Goal: Transaction & Acquisition: Purchase product/service

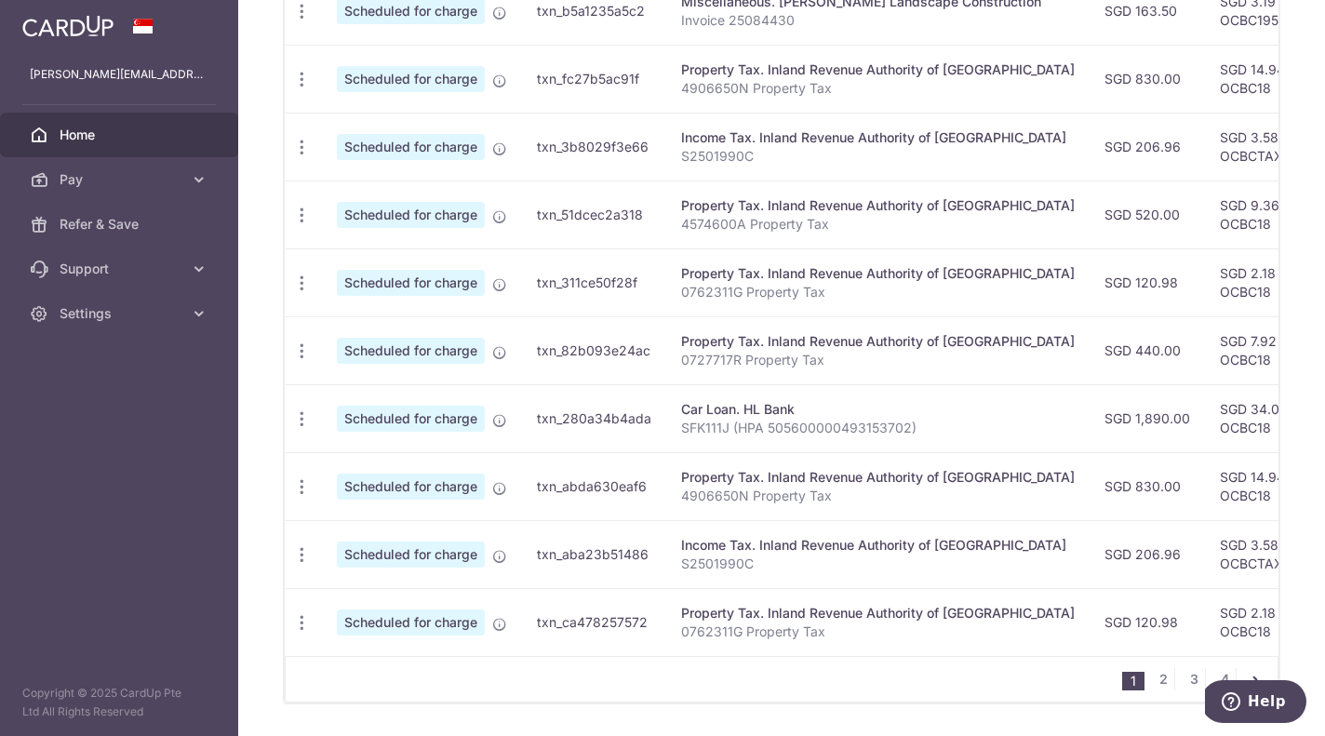
scroll to position [649, 0]
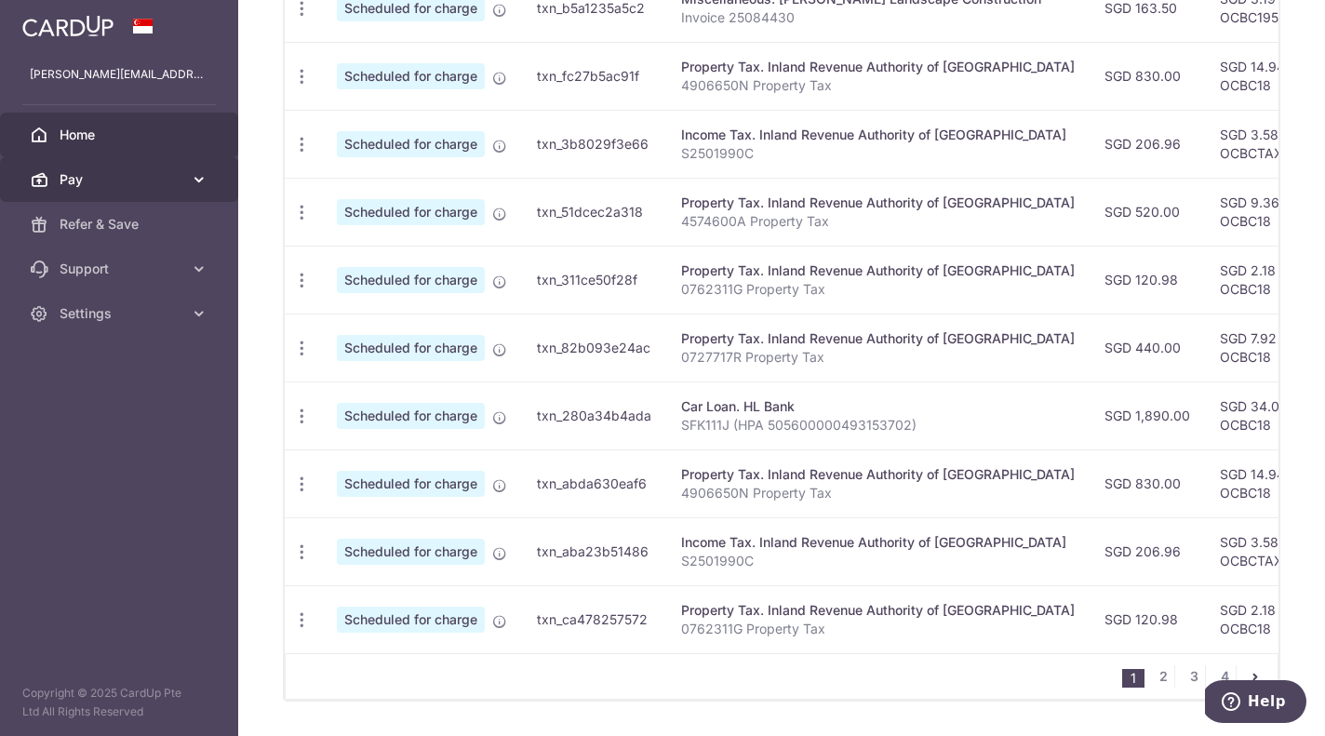
click at [78, 181] on span "Pay" at bounding box center [121, 179] width 123 height 19
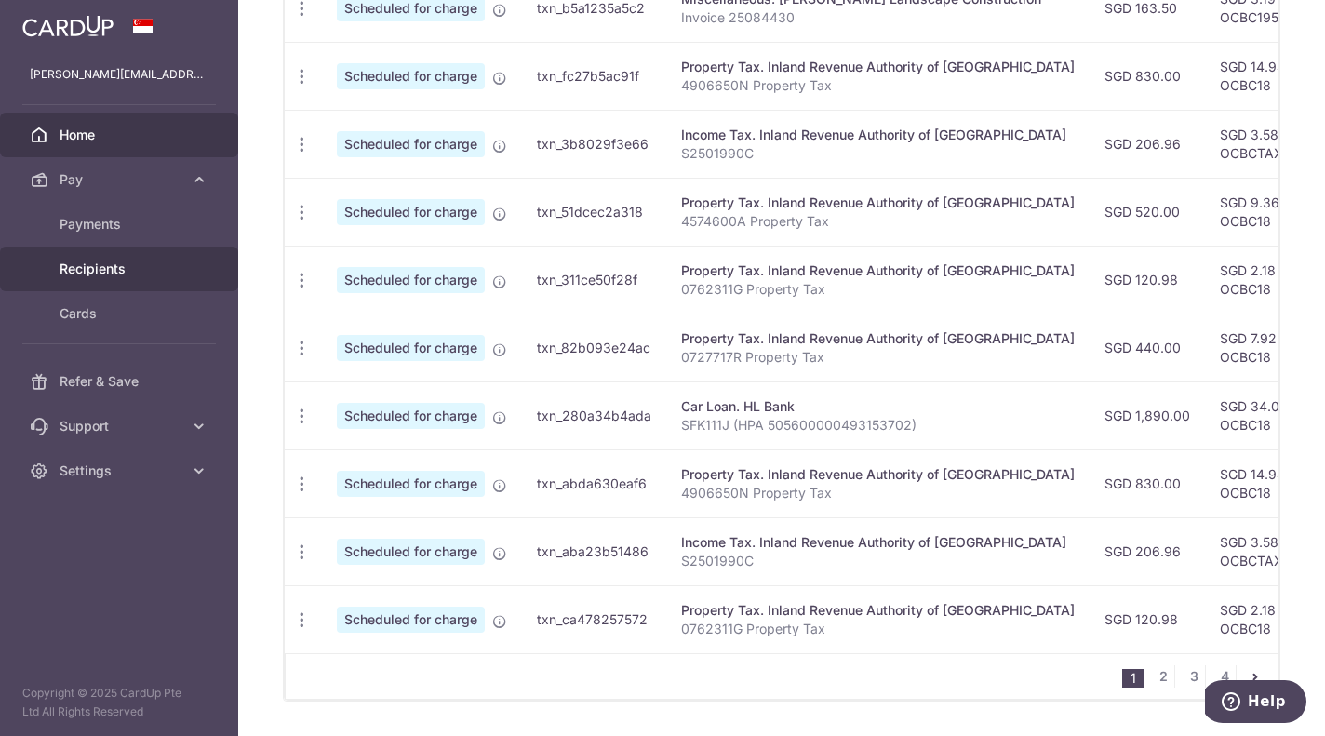
click at [87, 269] on span "Recipients" at bounding box center [121, 269] width 123 height 19
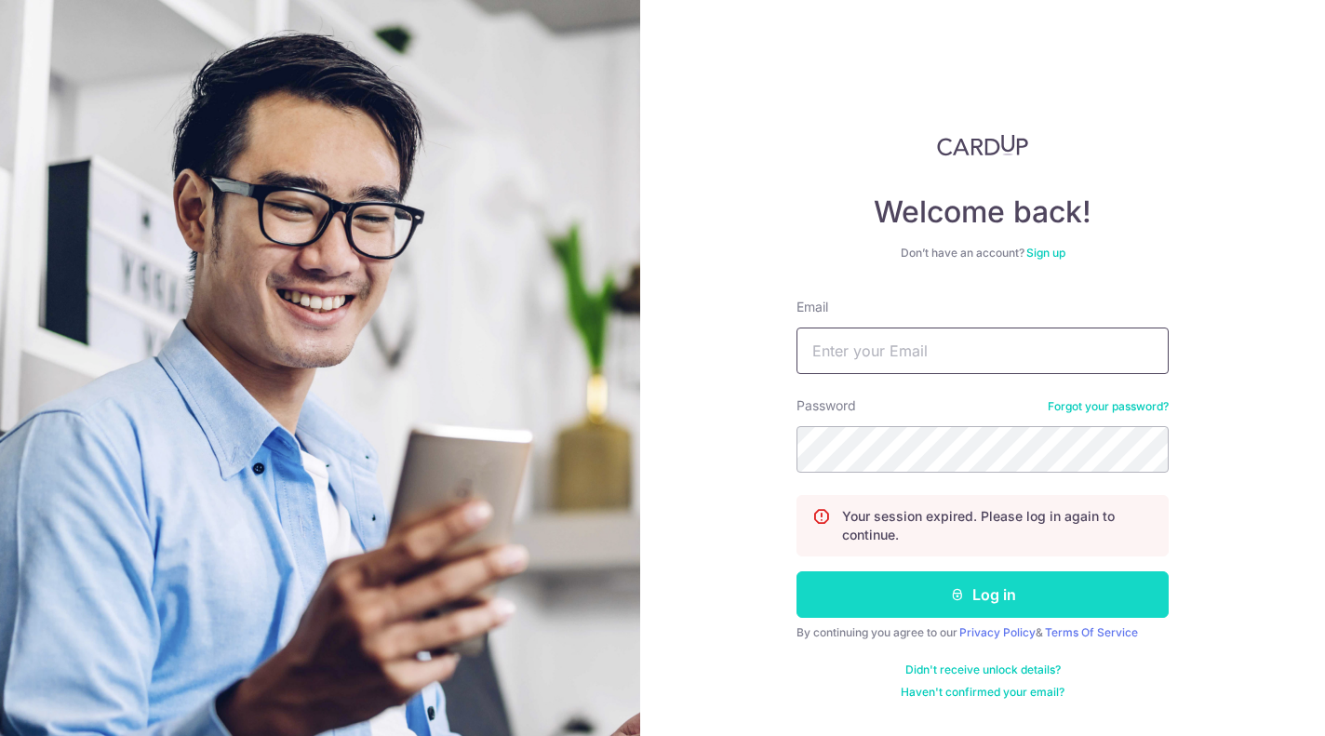
type input "[PERSON_NAME][EMAIL_ADDRESS][DOMAIN_NAME]"
click at [994, 596] on button "Log in" at bounding box center [982, 594] width 372 height 47
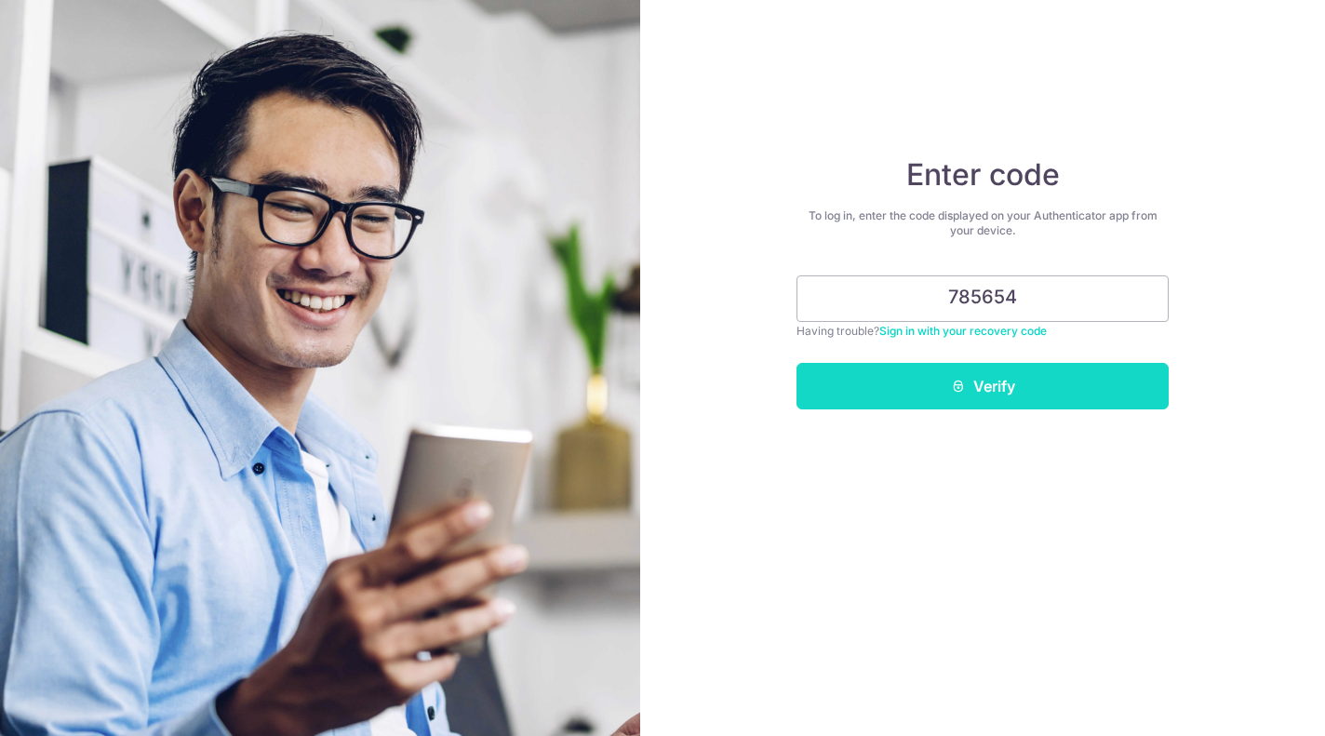
type input "785654"
click at [998, 368] on button "Verify" at bounding box center [982, 386] width 372 height 47
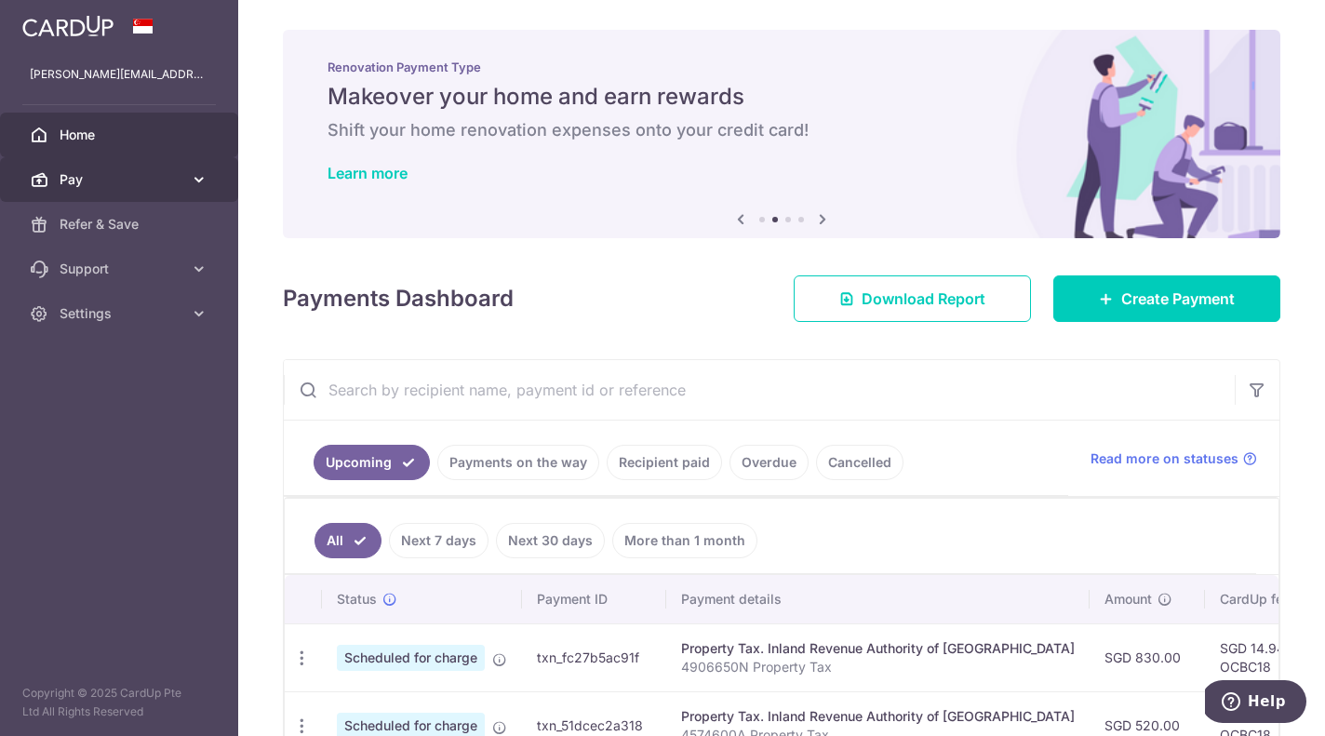
click at [102, 180] on span "Pay" at bounding box center [121, 179] width 123 height 19
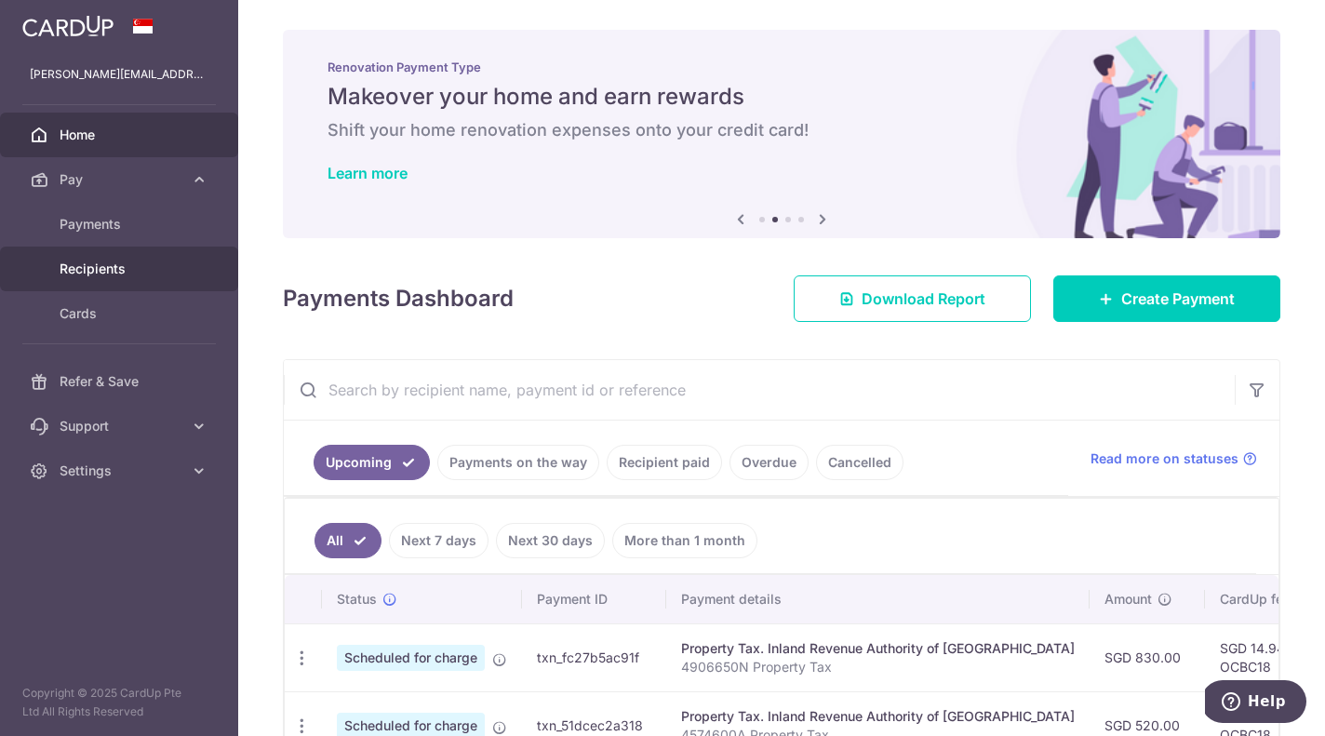
click at [96, 271] on span "Recipients" at bounding box center [121, 269] width 123 height 19
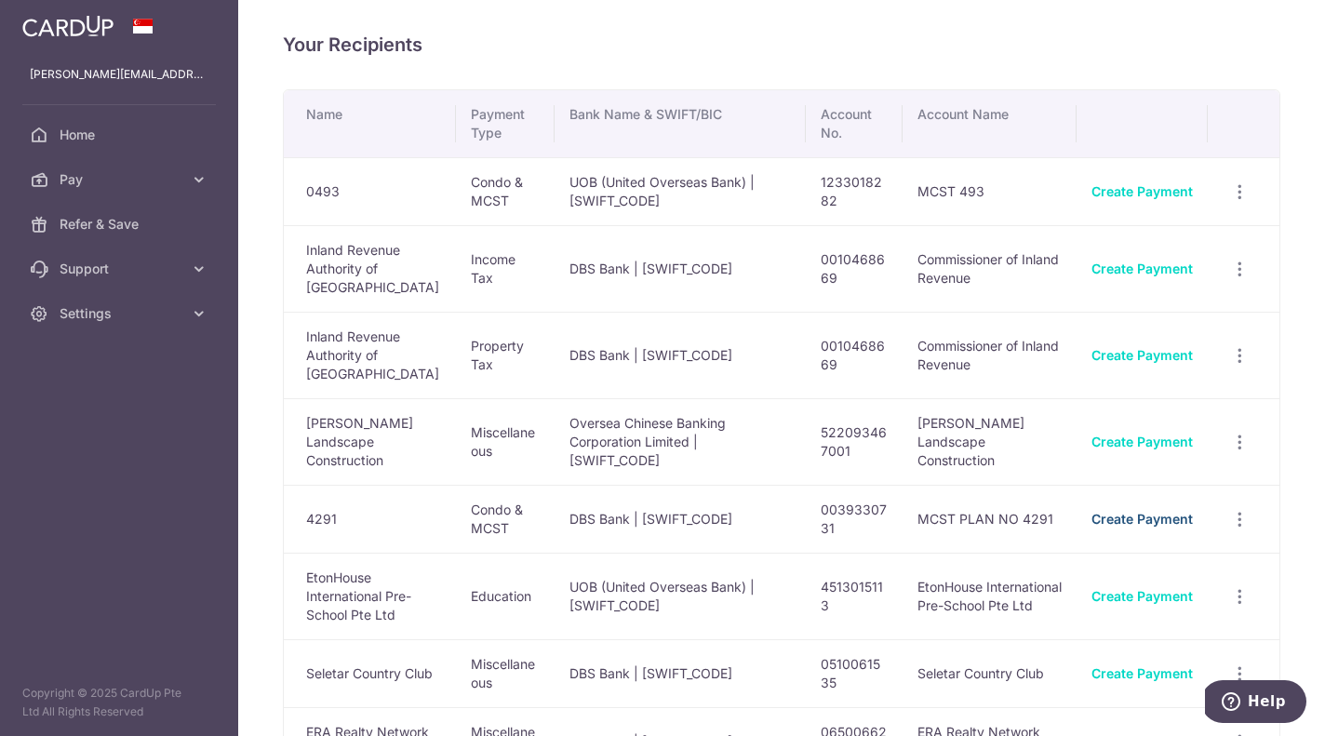
click at [1122, 511] on link "Create Payment" at bounding box center [1141, 519] width 101 height 16
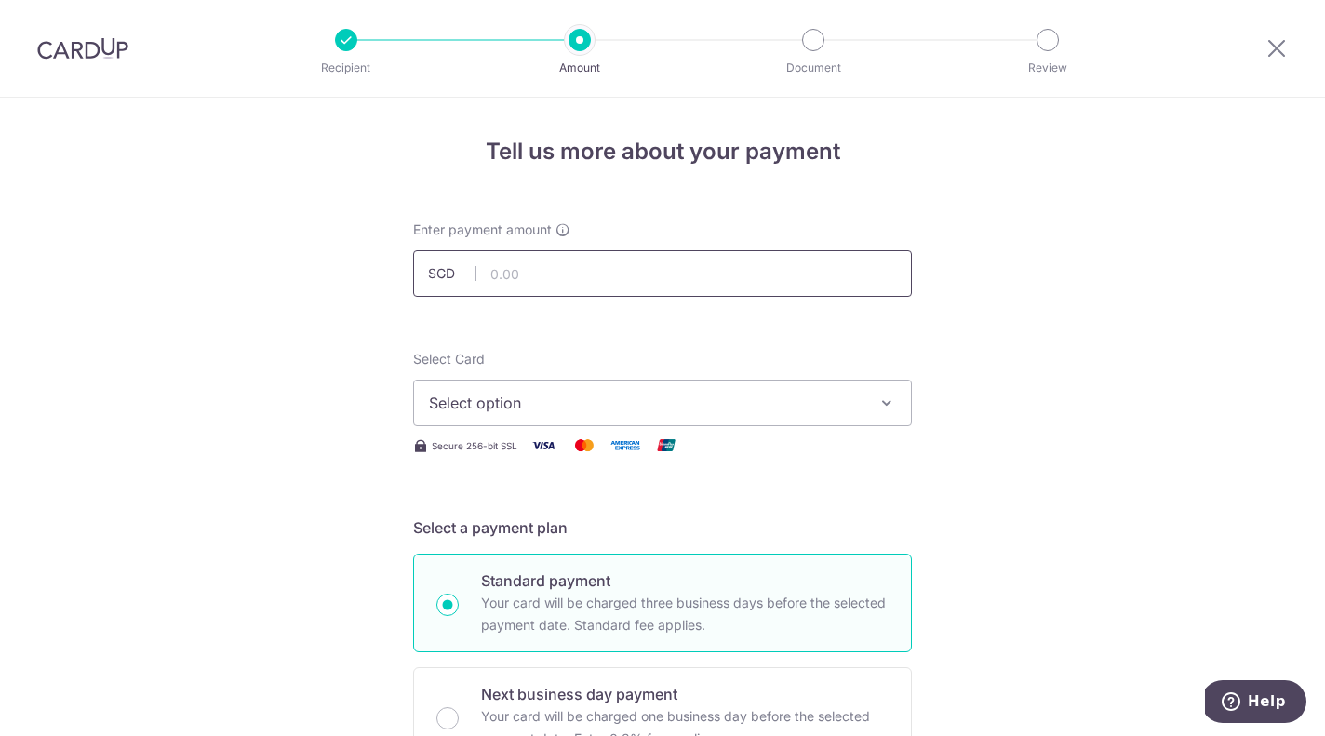
click at [554, 277] on input "text" at bounding box center [662, 273] width 499 height 47
type input "1,327.62"
click at [587, 406] on span "Select option" at bounding box center [646, 403] width 434 height 22
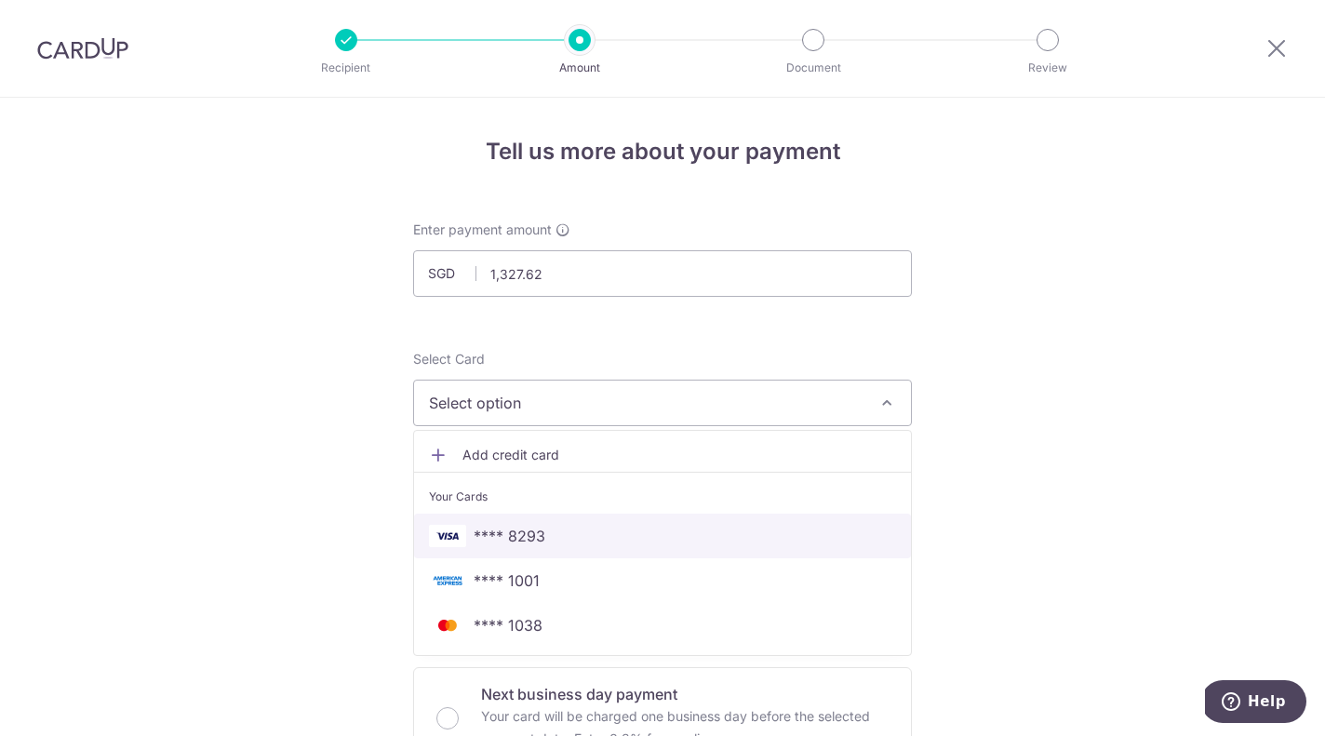
click at [527, 537] on span "**** 8293" at bounding box center [510, 536] width 72 height 22
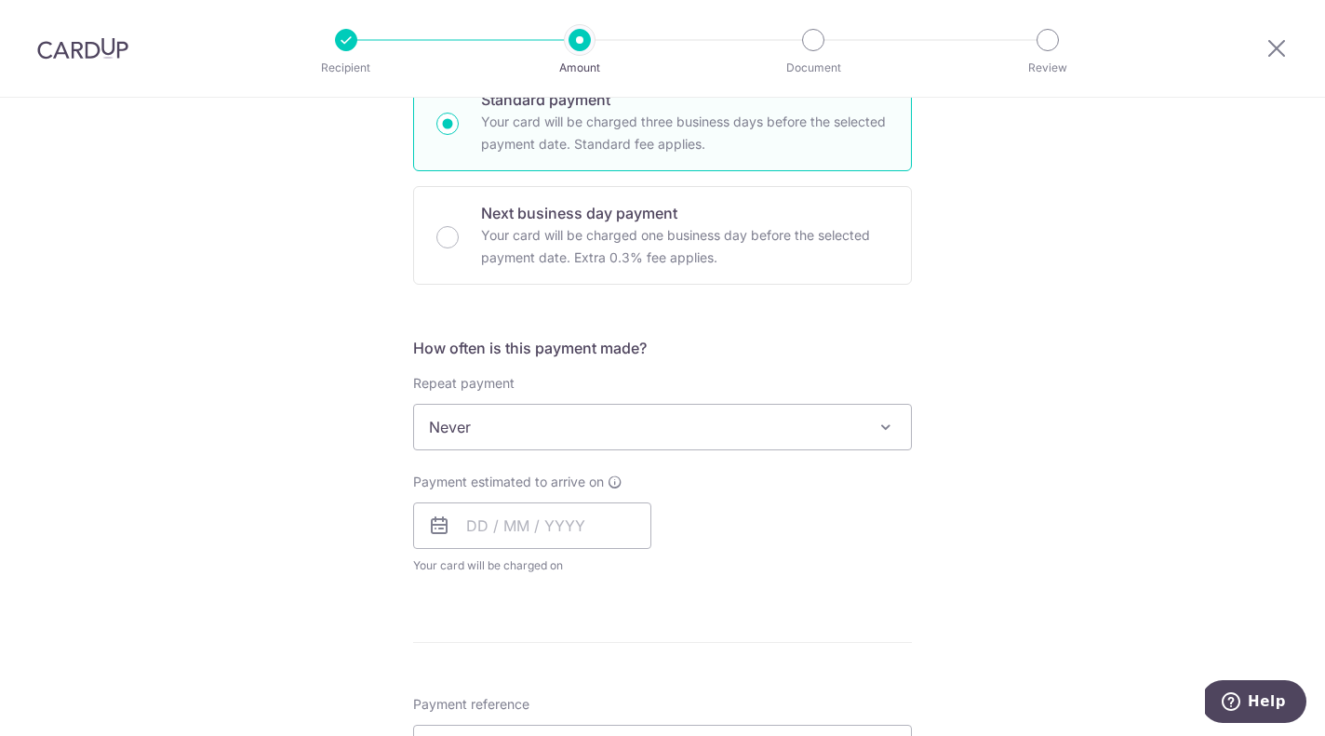
scroll to position [489, 0]
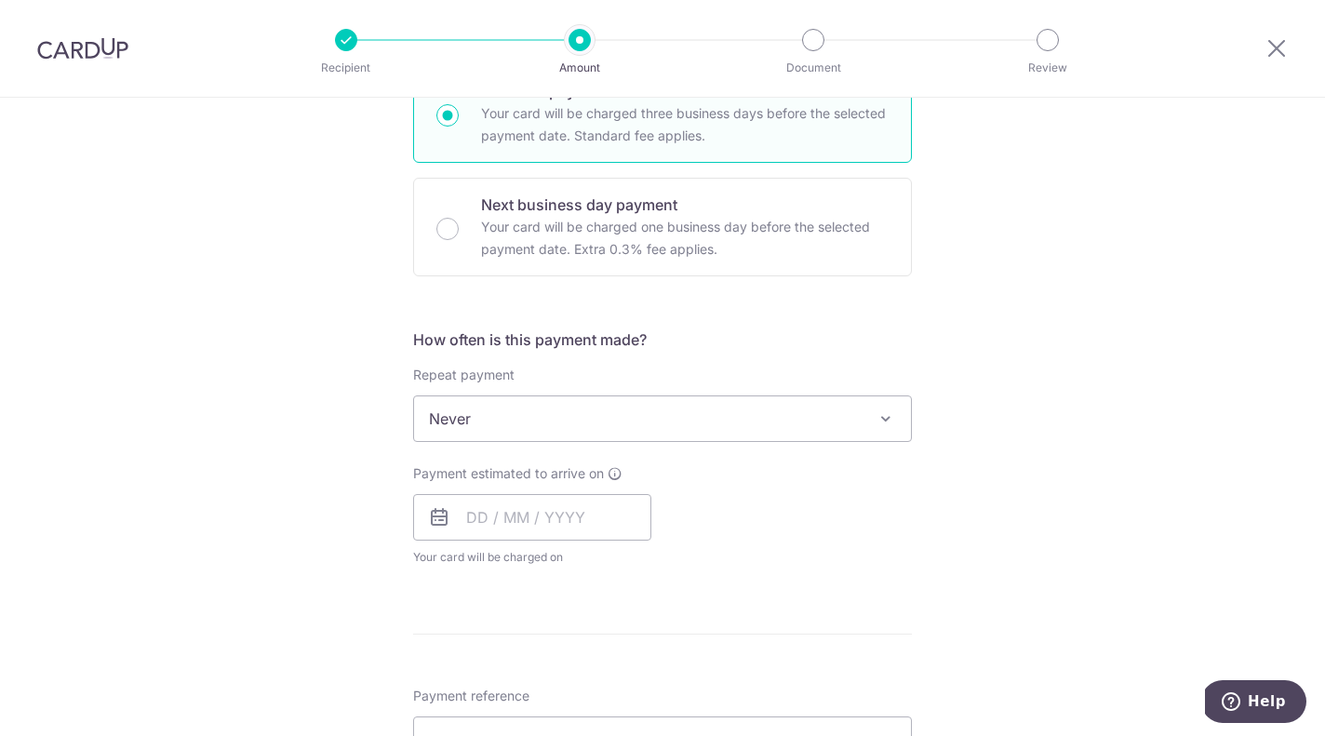
click at [760, 421] on span "Never" at bounding box center [662, 418] width 497 height 45
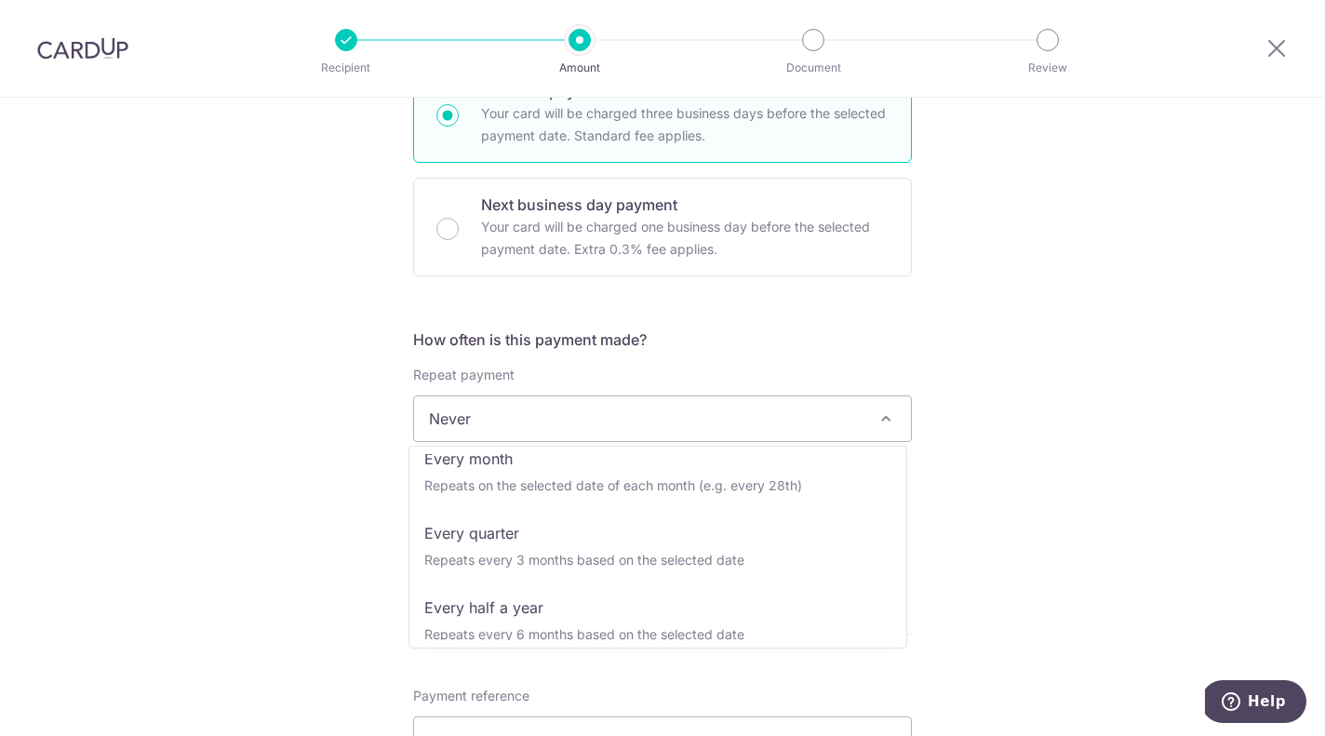
scroll to position [174, 0]
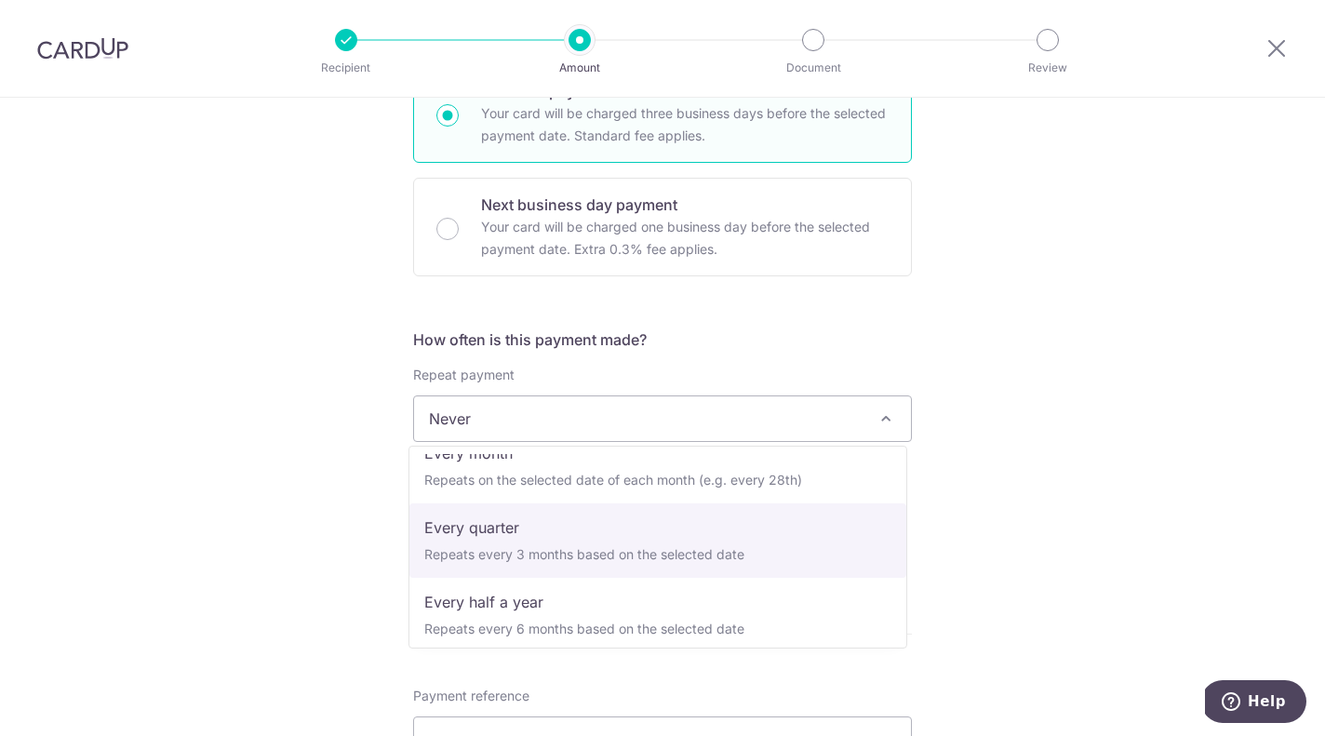
select select "4"
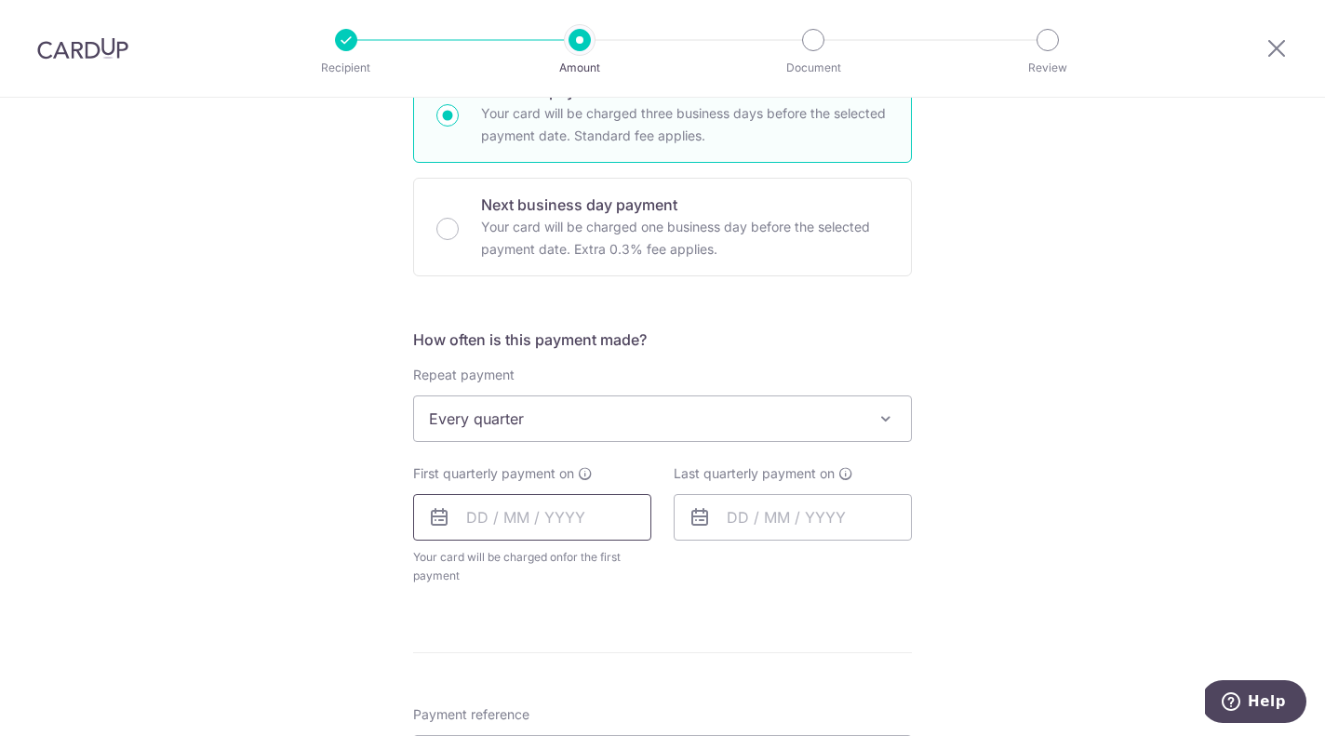
click at [467, 527] on input "text" at bounding box center [532, 517] width 238 height 47
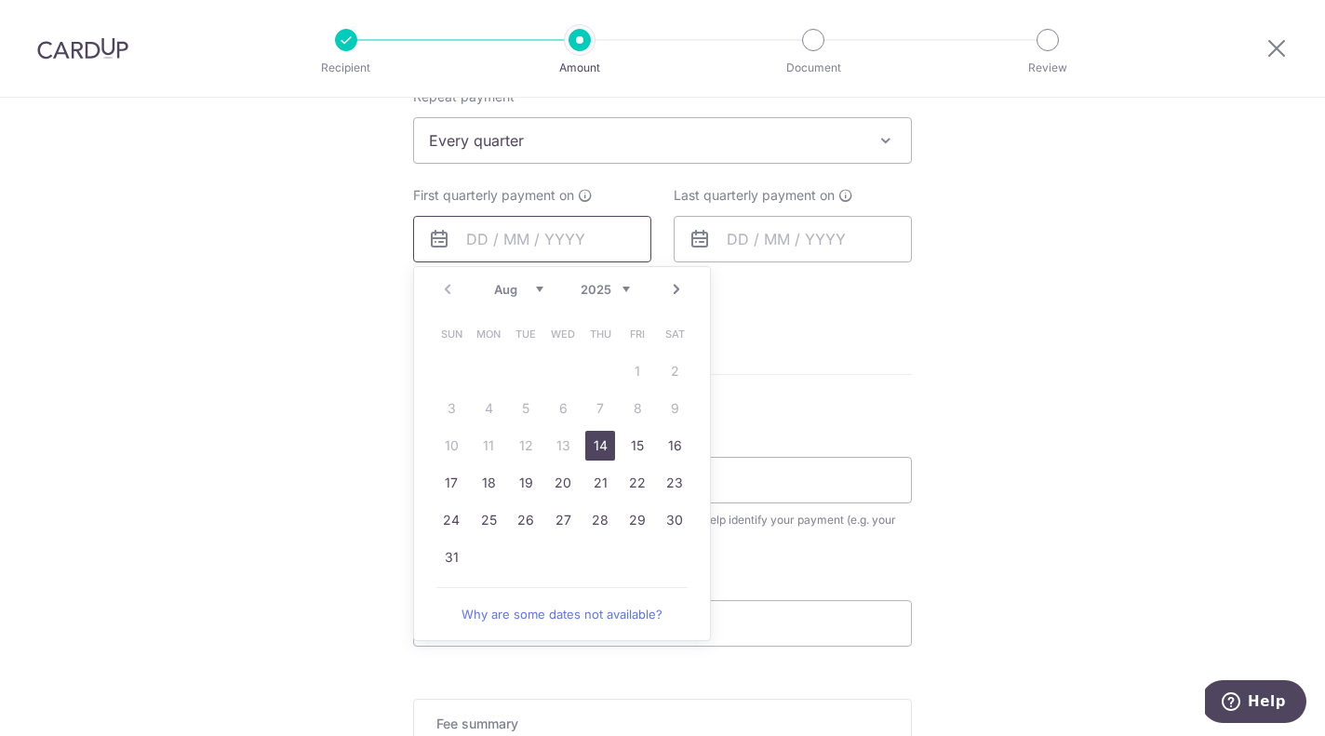
scroll to position [770, 0]
click at [564, 520] on link "27" at bounding box center [563, 517] width 30 height 30
type input "[DATE]"
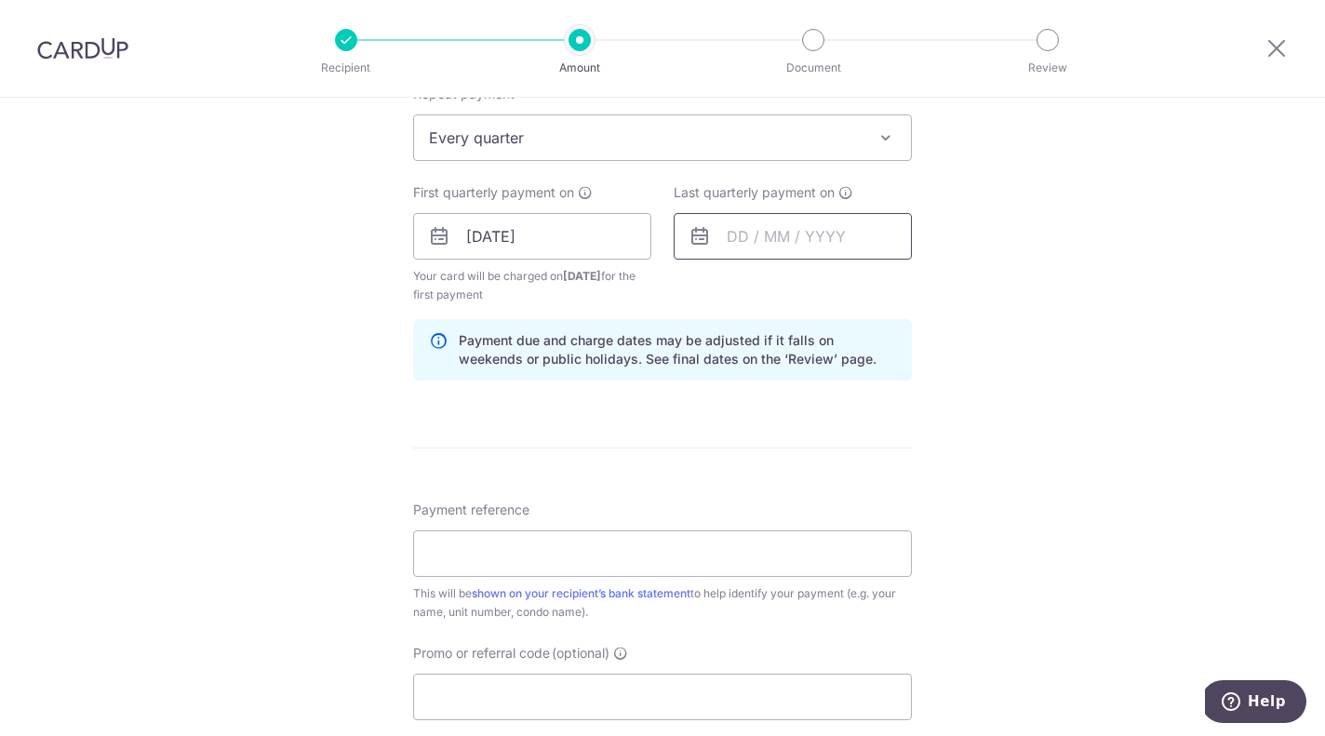
click at [761, 239] on input "text" at bounding box center [793, 236] width 238 height 47
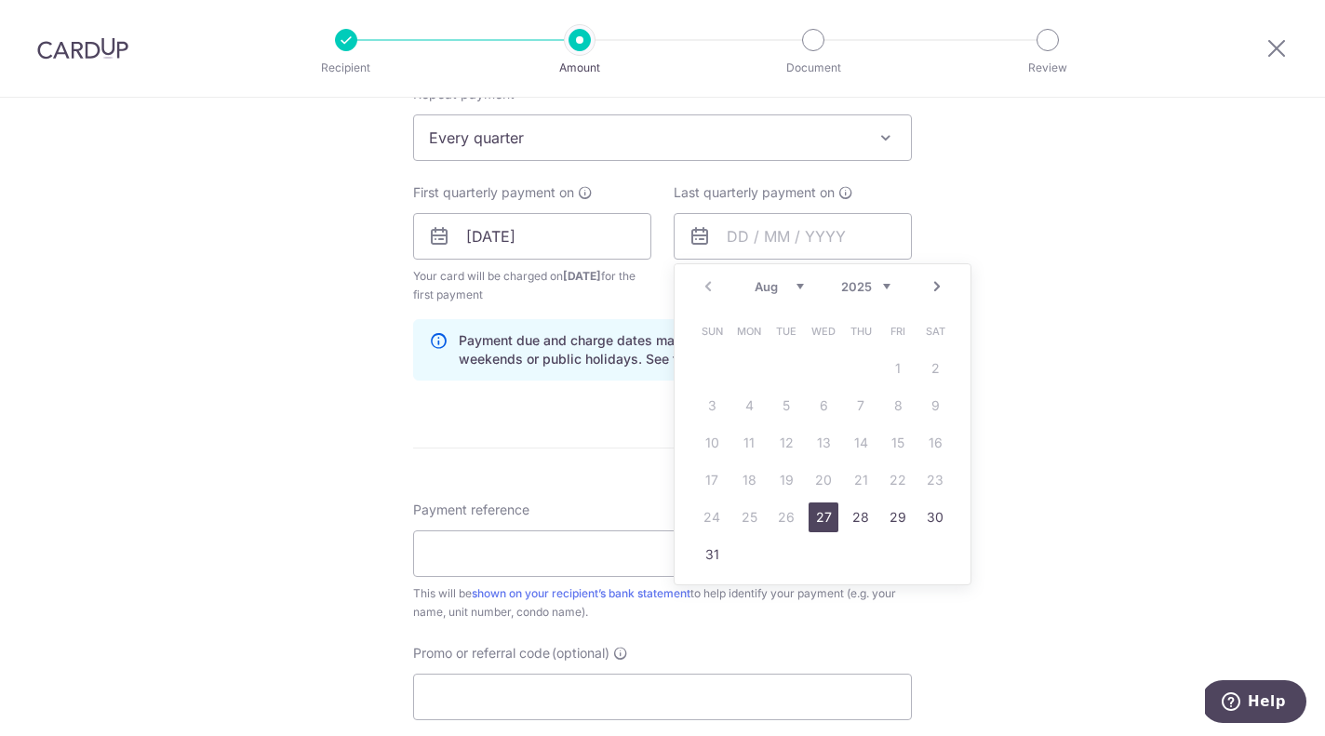
click at [932, 288] on link "Next" at bounding box center [937, 286] width 22 height 22
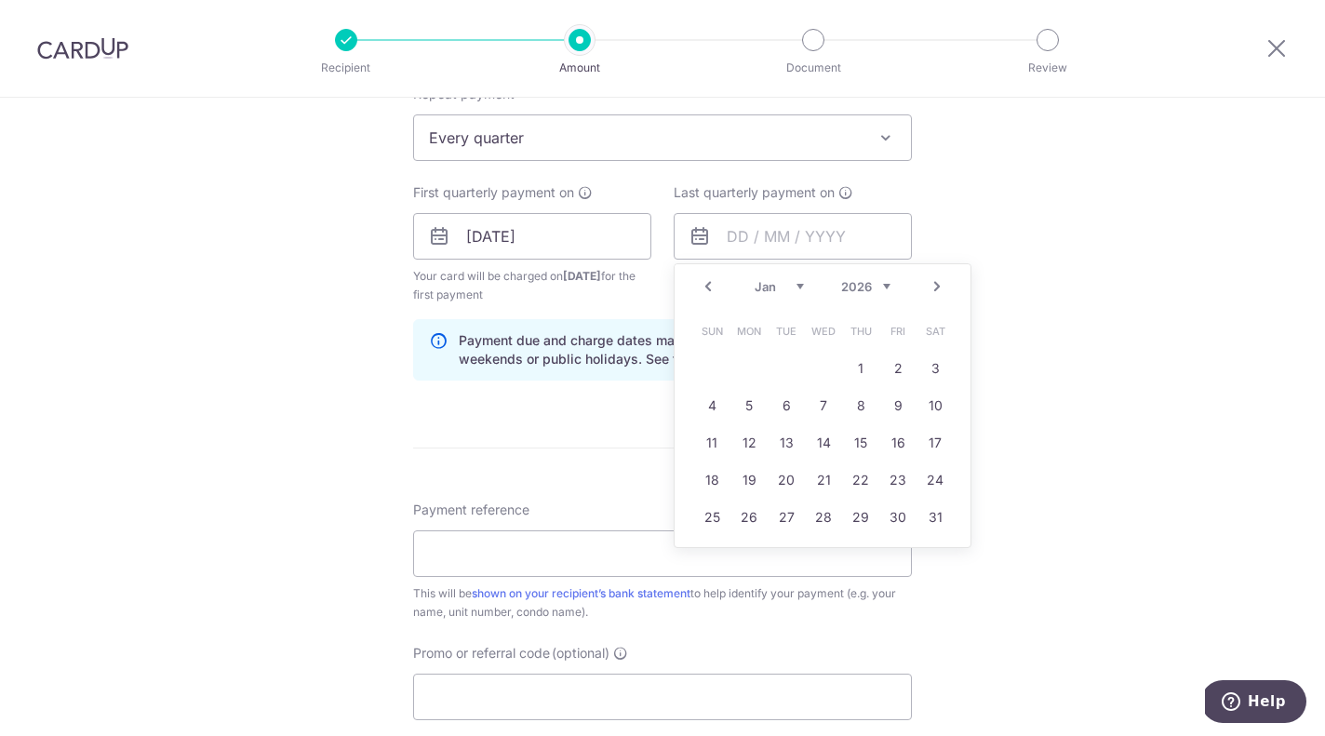
click at [932, 288] on link "Next" at bounding box center [937, 286] width 22 height 22
click at [930, 286] on link "Next" at bounding box center [937, 286] width 22 height 22
click at [782, 368] on link "3" at bounding box center [786, 369] width 30 height 30
type input "03/03/2026"
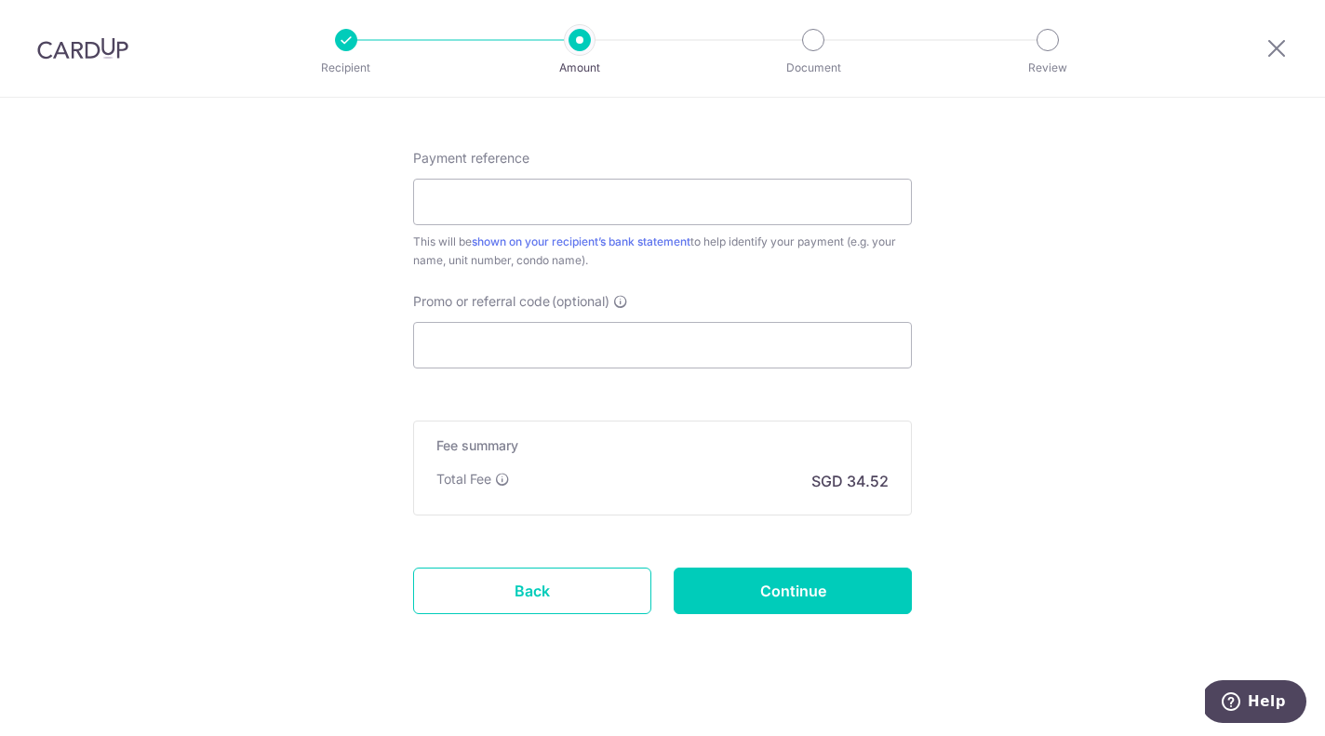
scroll to position [1127, 0]
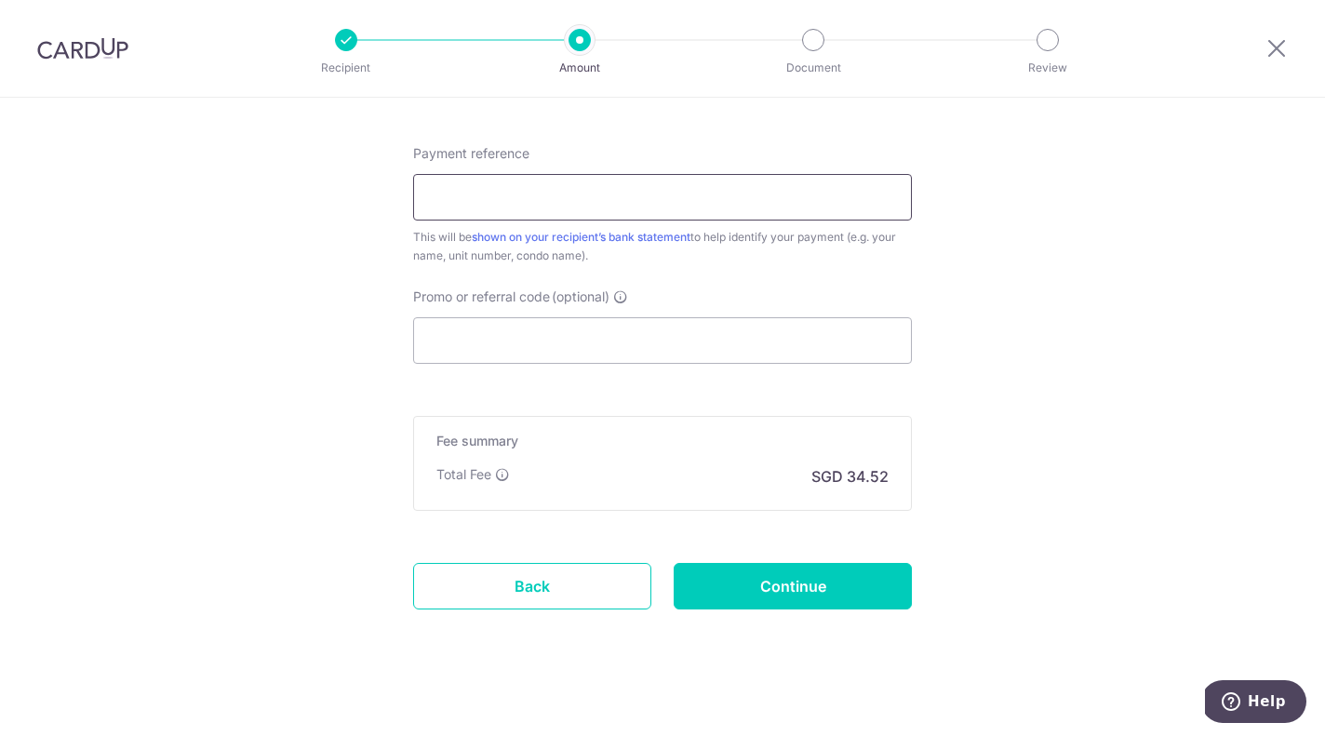
click at [695, 205] on input "Payment reference" at bounding box center [662, 197] width 499 height 47
type input "Blk 093416"
click at [885, 268] on div "Payment reference Blk 093416 10/35 This will be shown on your recipient’s bank …" at bounding box center [662, 254] width 499 height 220
click at [595, 340] on input "Promo or referral code (optional)" at bounding box center [662, 340] width 499 height 47
type input "OCBC18"
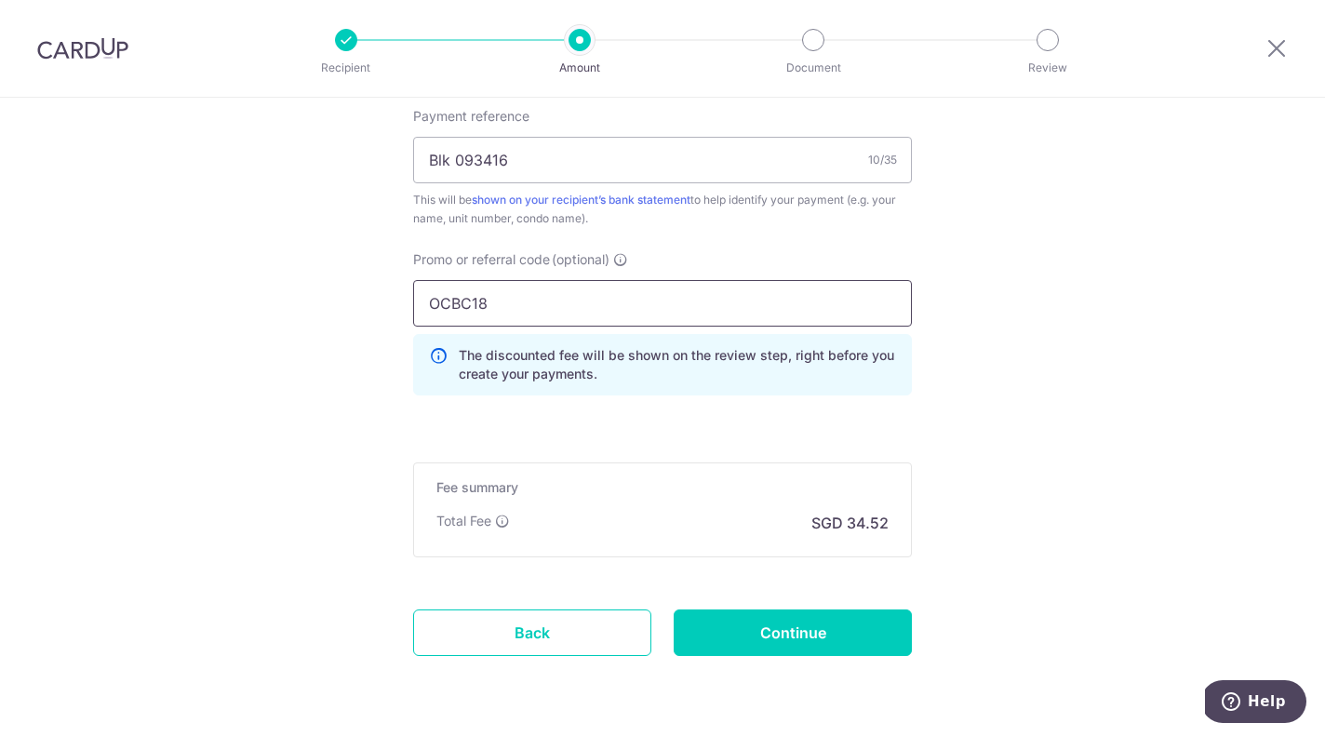
scroll to position [1223, 0]
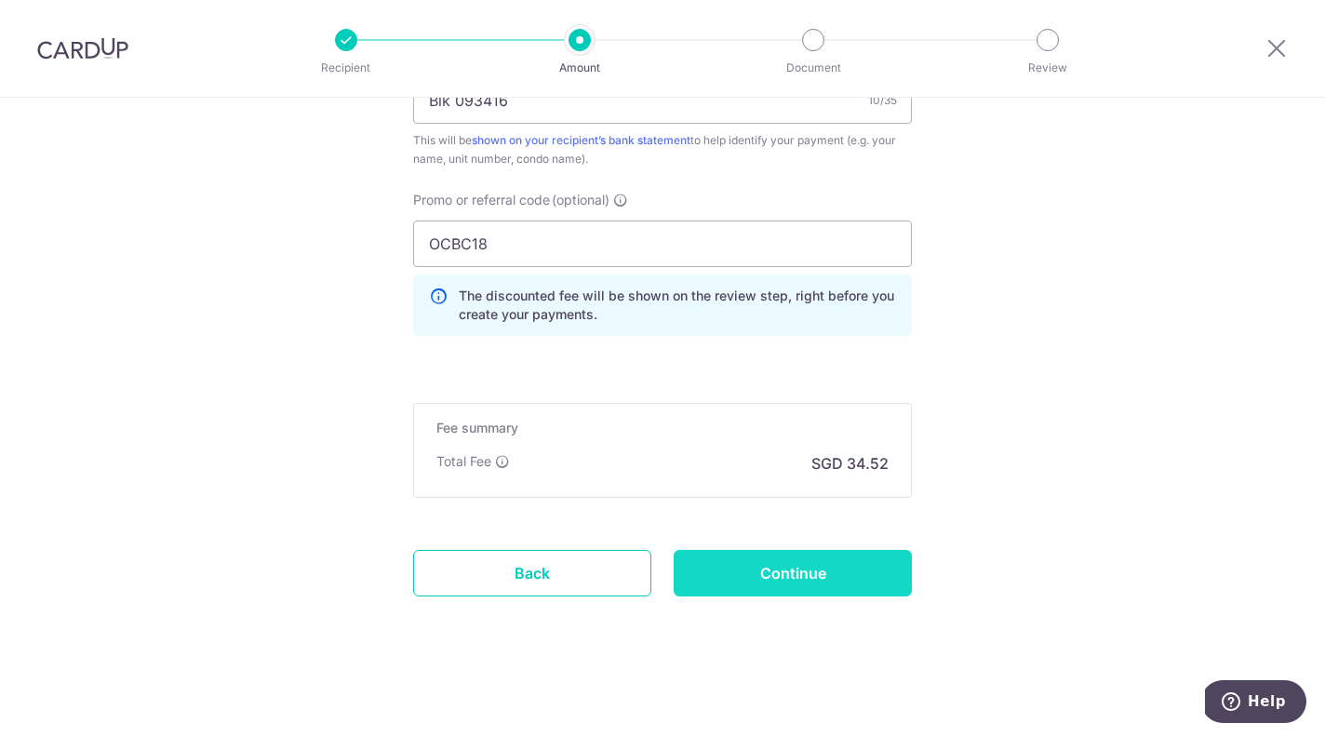
click at [796, 582] on input "Continue" at bounding box center [793, 573] width 238 height 47
type input "Create Schedule"
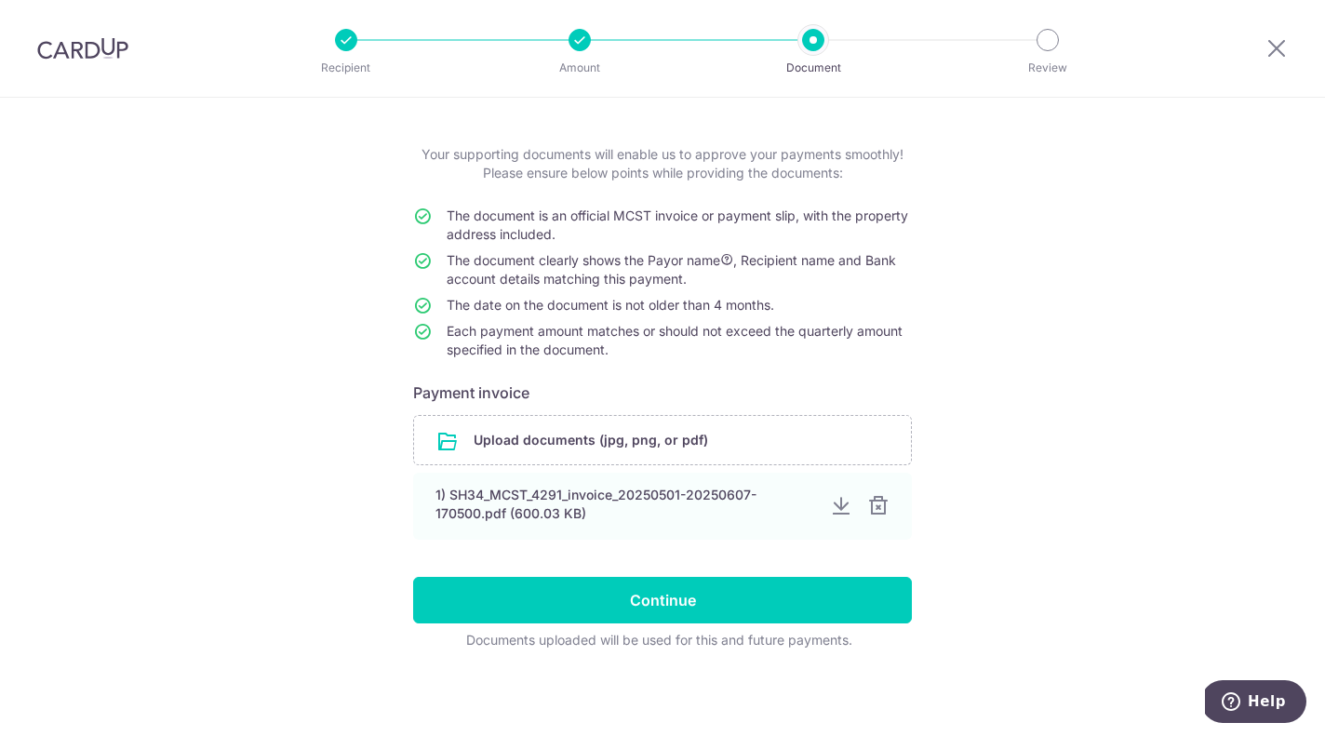
scroll to position [76, 0]
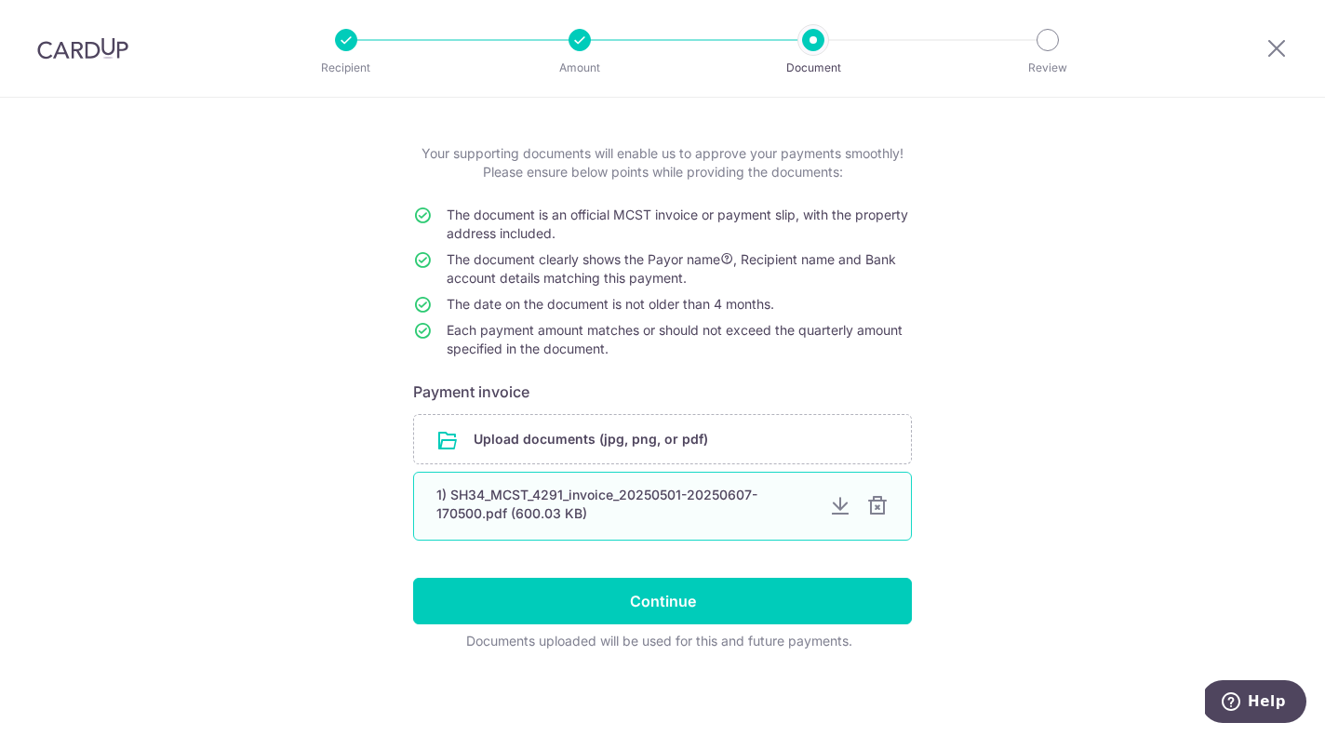
click at [837, 504] on div at bounding box center [840, 506] width 22 height 22
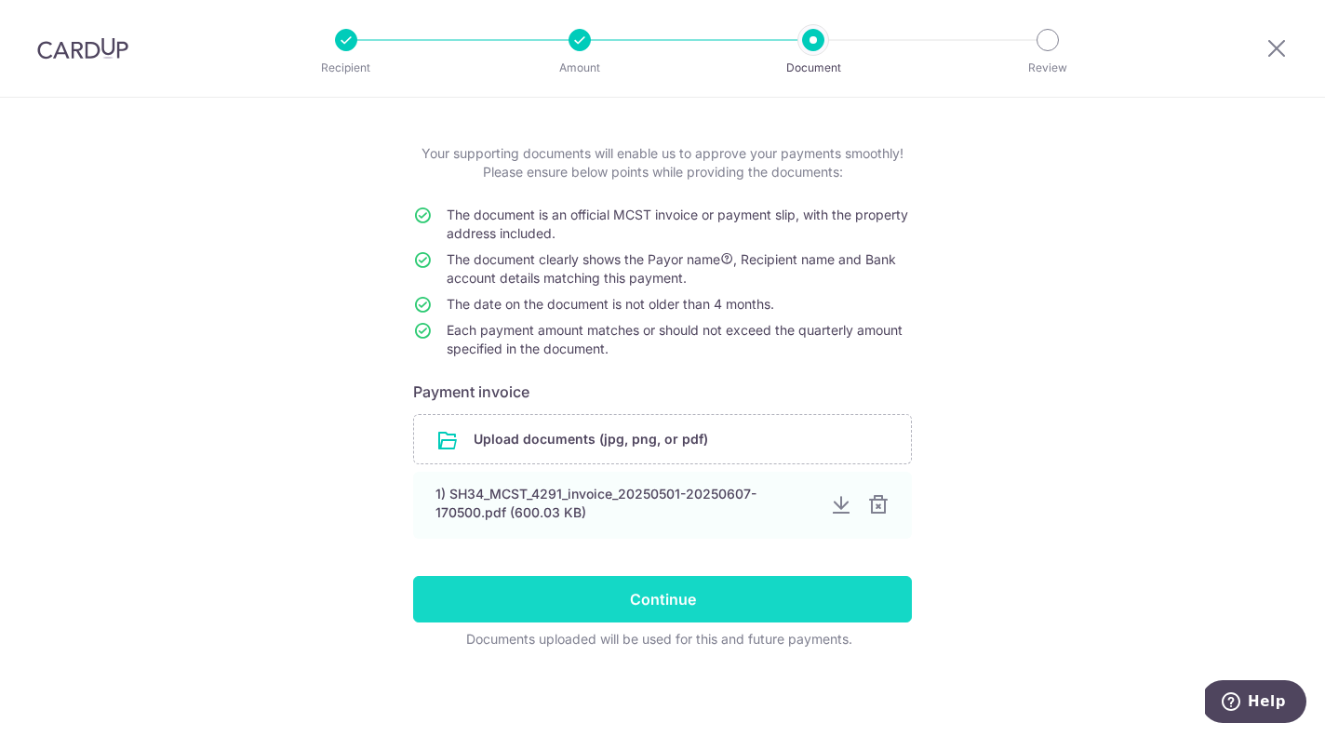
click at [676, 599] on input "Continue" at bounding box center [662, 599] width 499 height 47
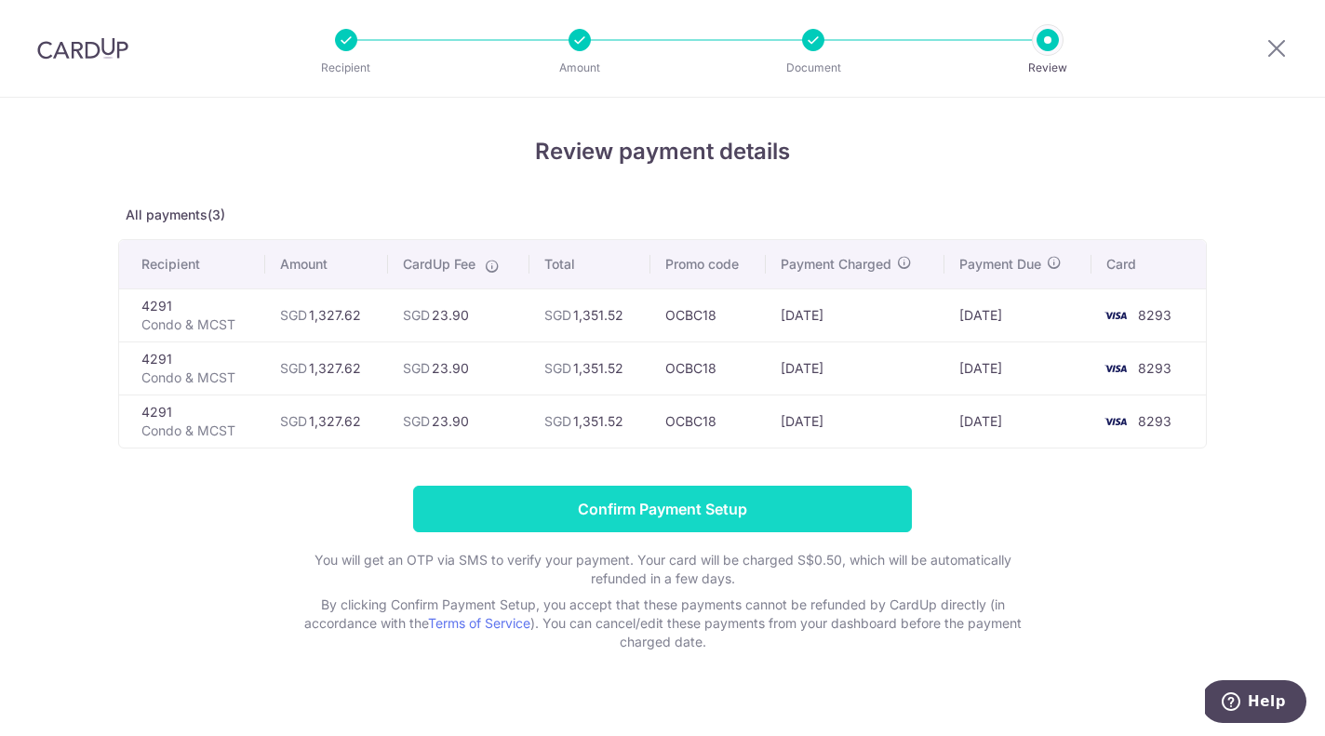
click at [651, 516] on input "Confirm Payment Setup" at bounding box center [662, 509] width 499 height 47
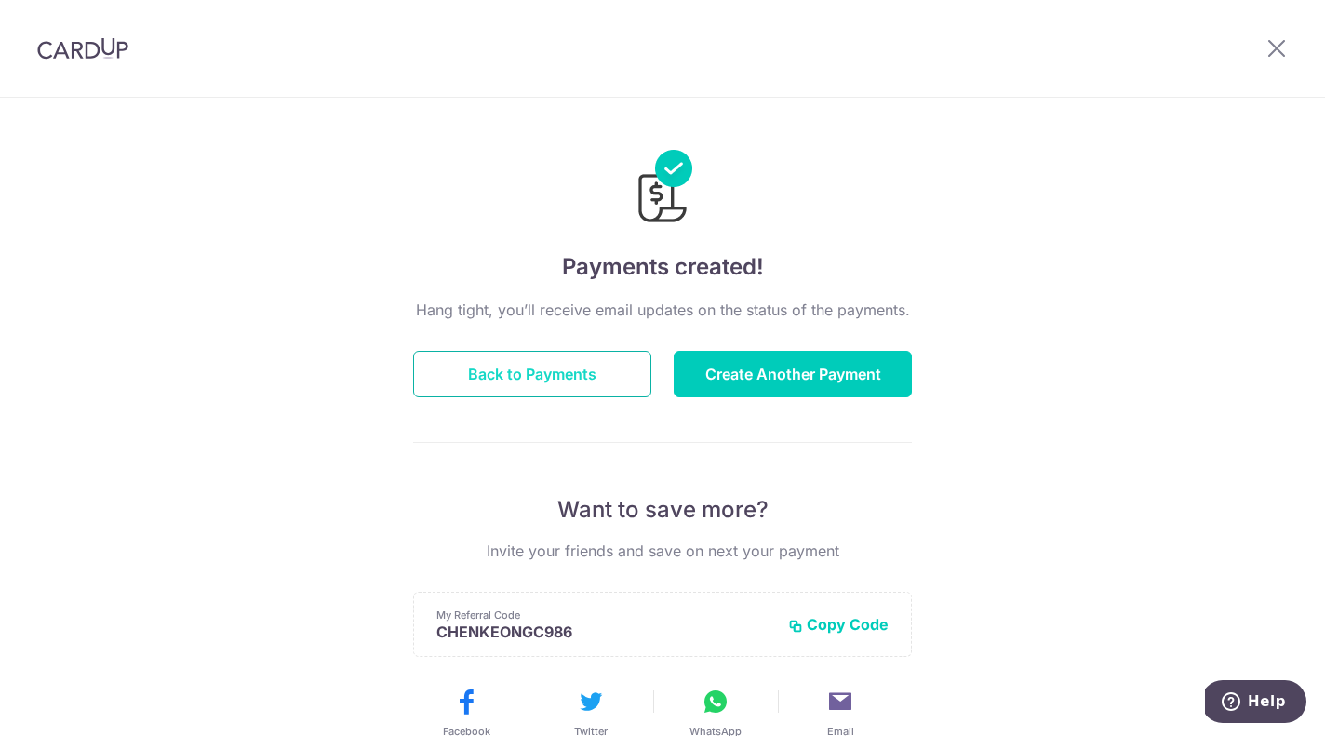
click at [567, 379] on button "Back to Payments" at bounding box center [532, 374] width 238 height 47
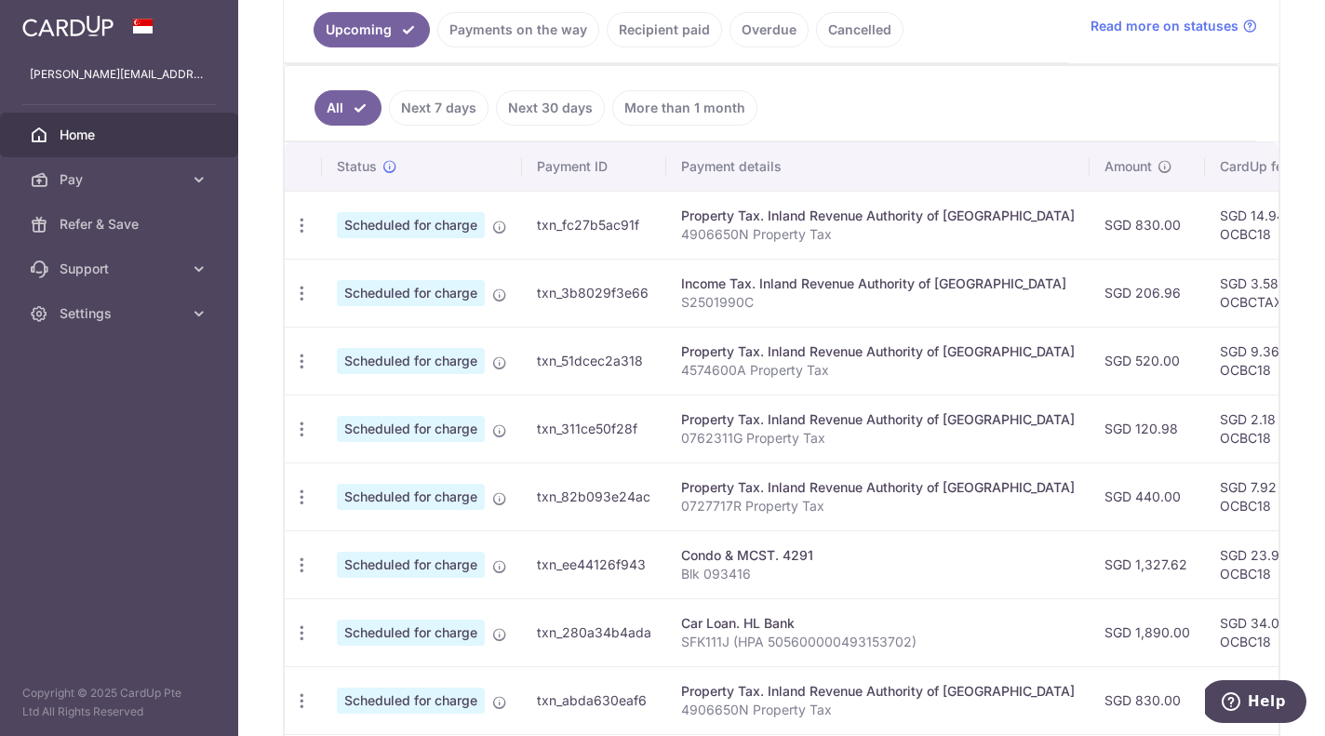
click at [457, 113] on link "Next 7 days" at bounding box center [439, 107] width 100 height 35
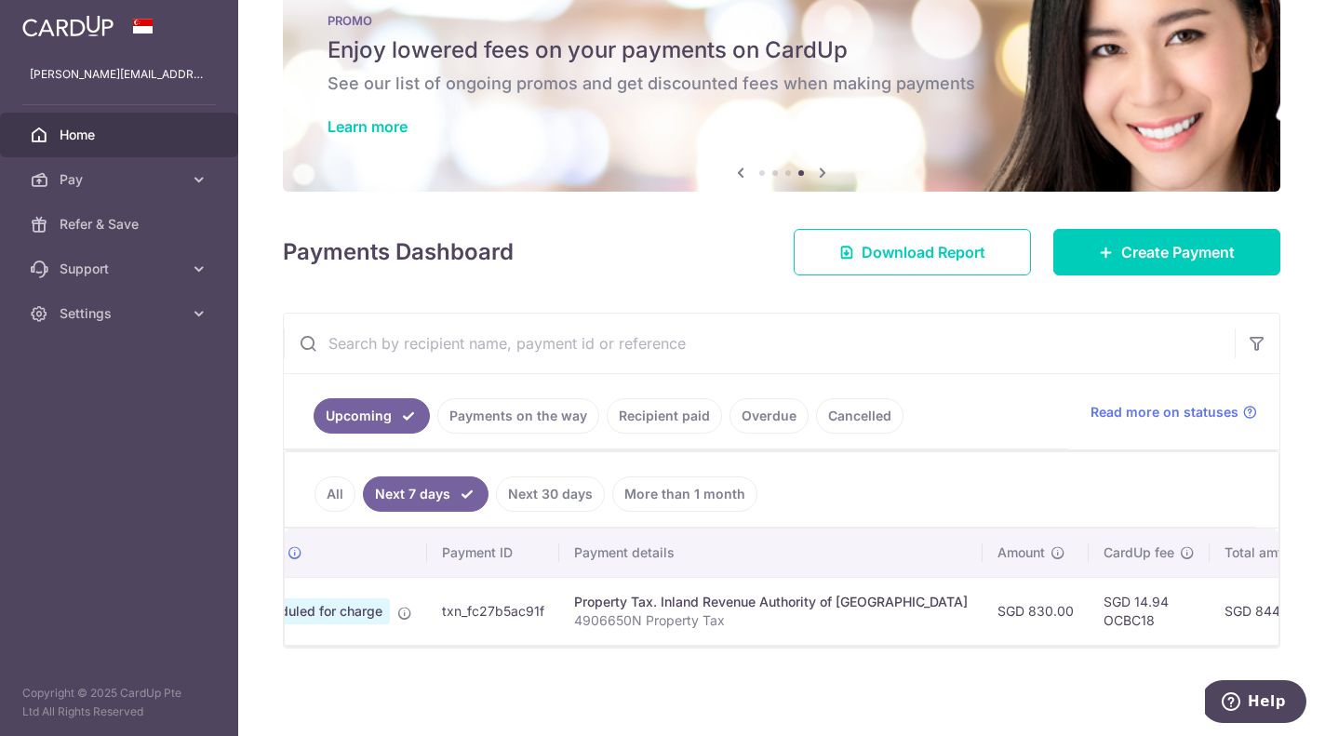
scroll to position [0, 65]
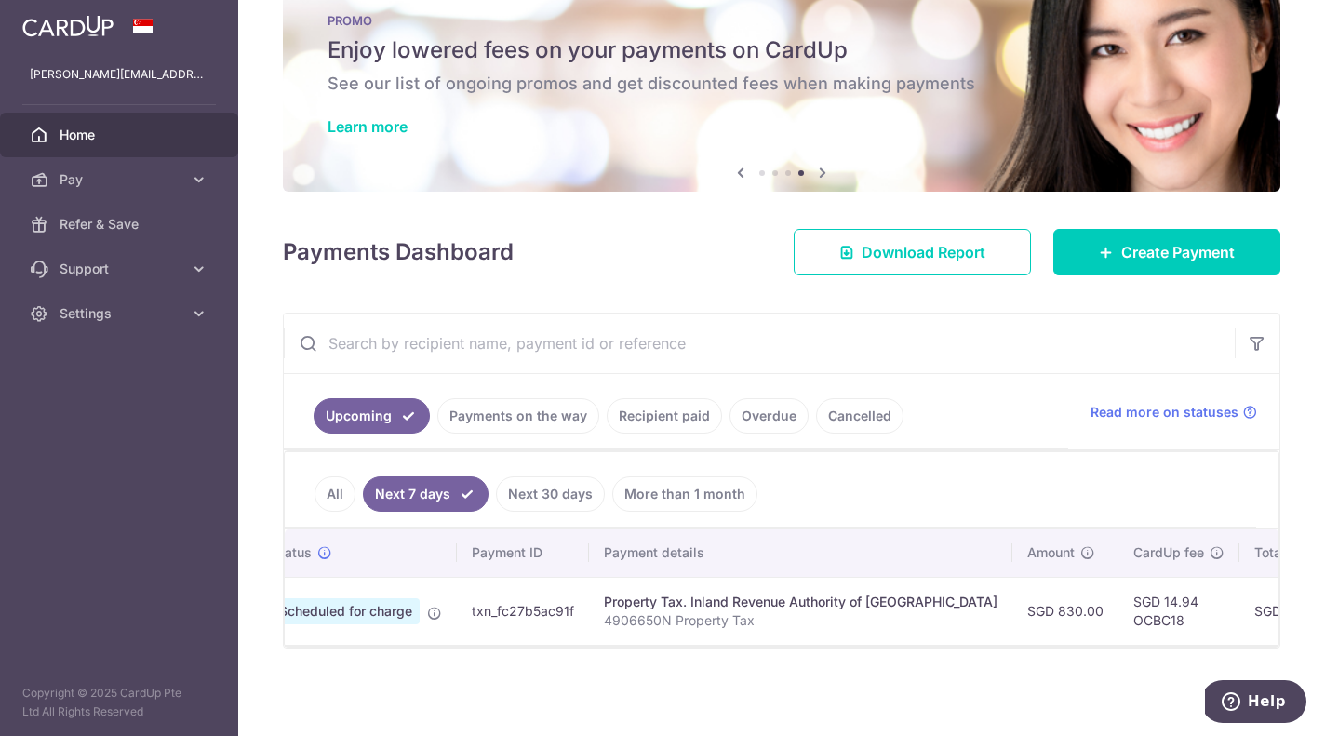
click at [537, 404] on link "Payments on the way" at bounding box center [518, 415] width 162 height 35
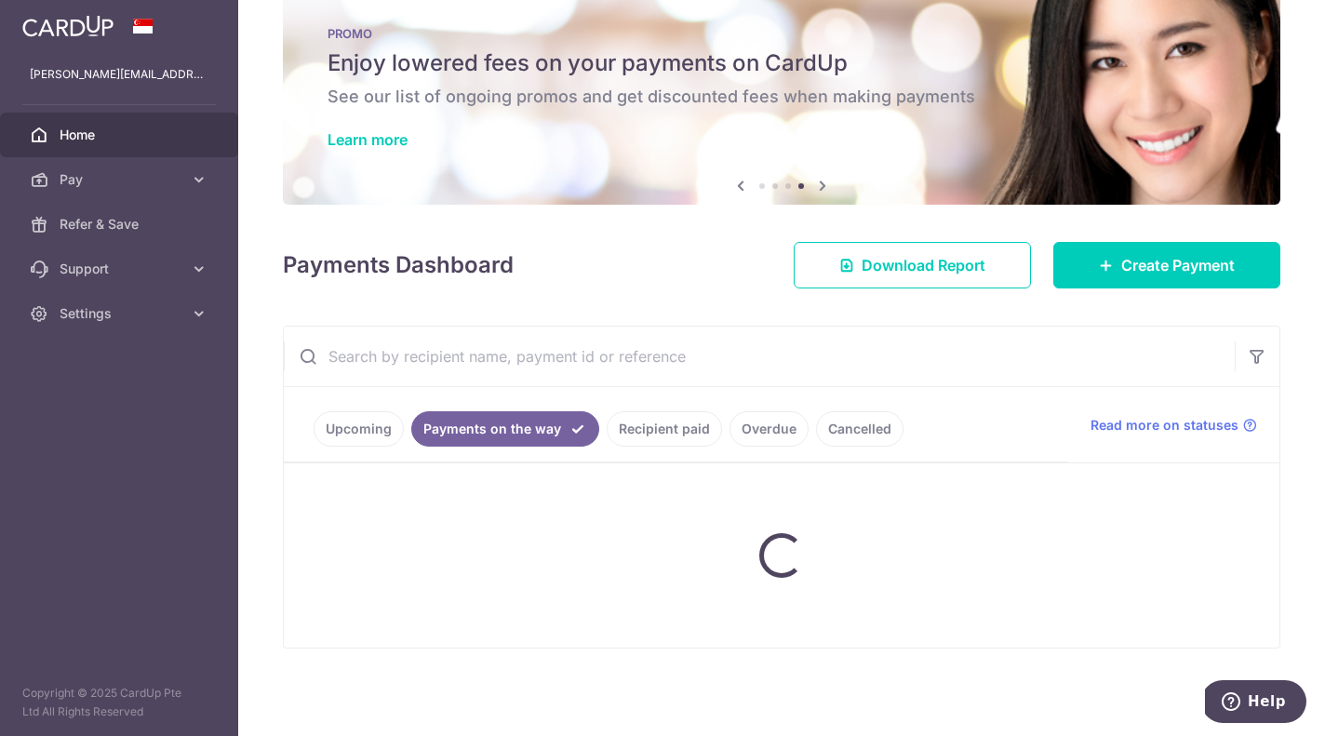
scroll to position [0, 0]
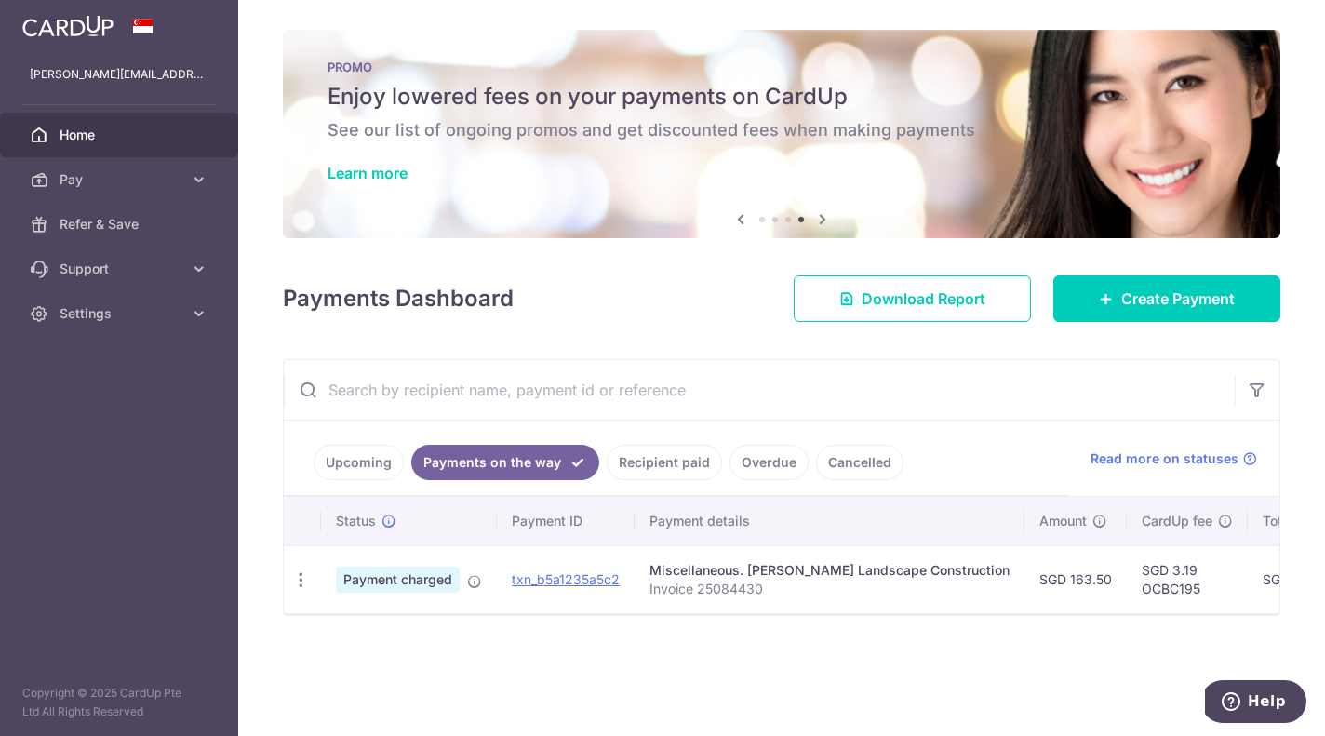
click at [664, 465] on link "Recipient paid" at bounding box center [664, 462] width 115 height 35
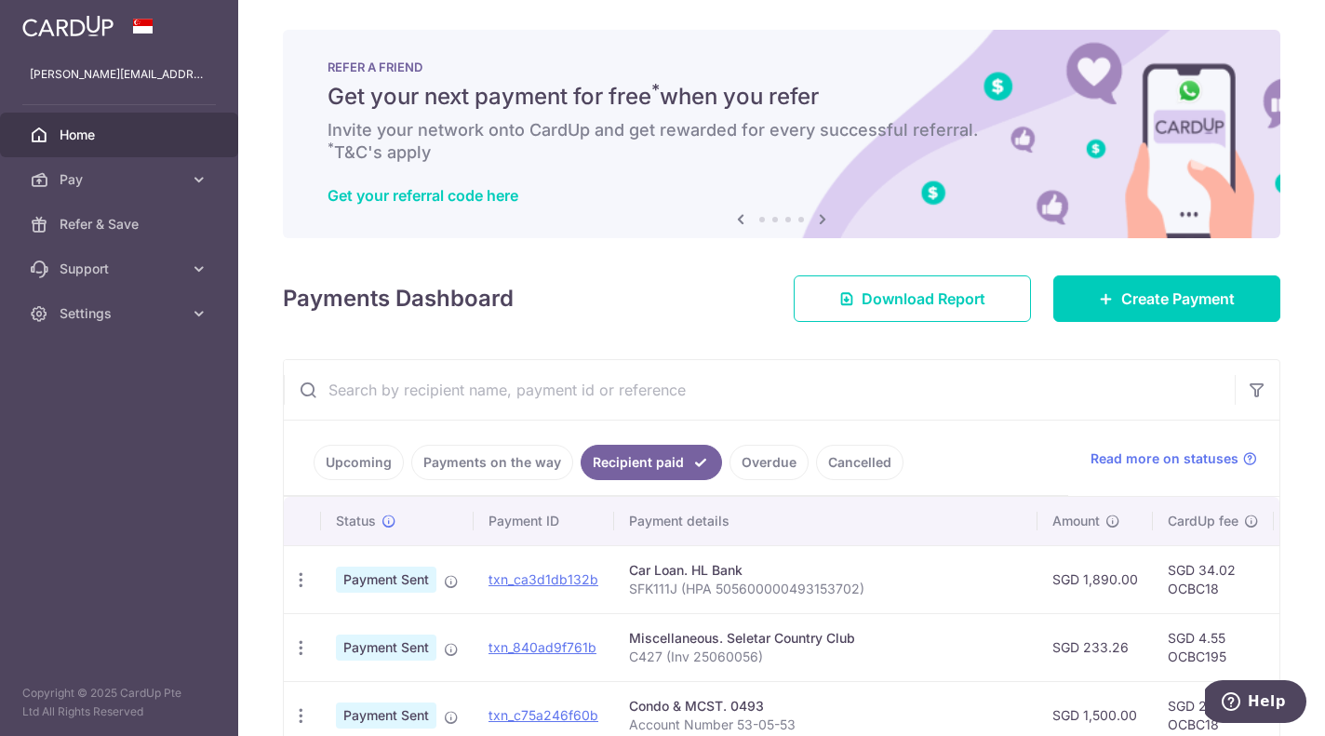
click at [78, 140] on span "Home" at bounding box center [121, 135] width 123 height 19
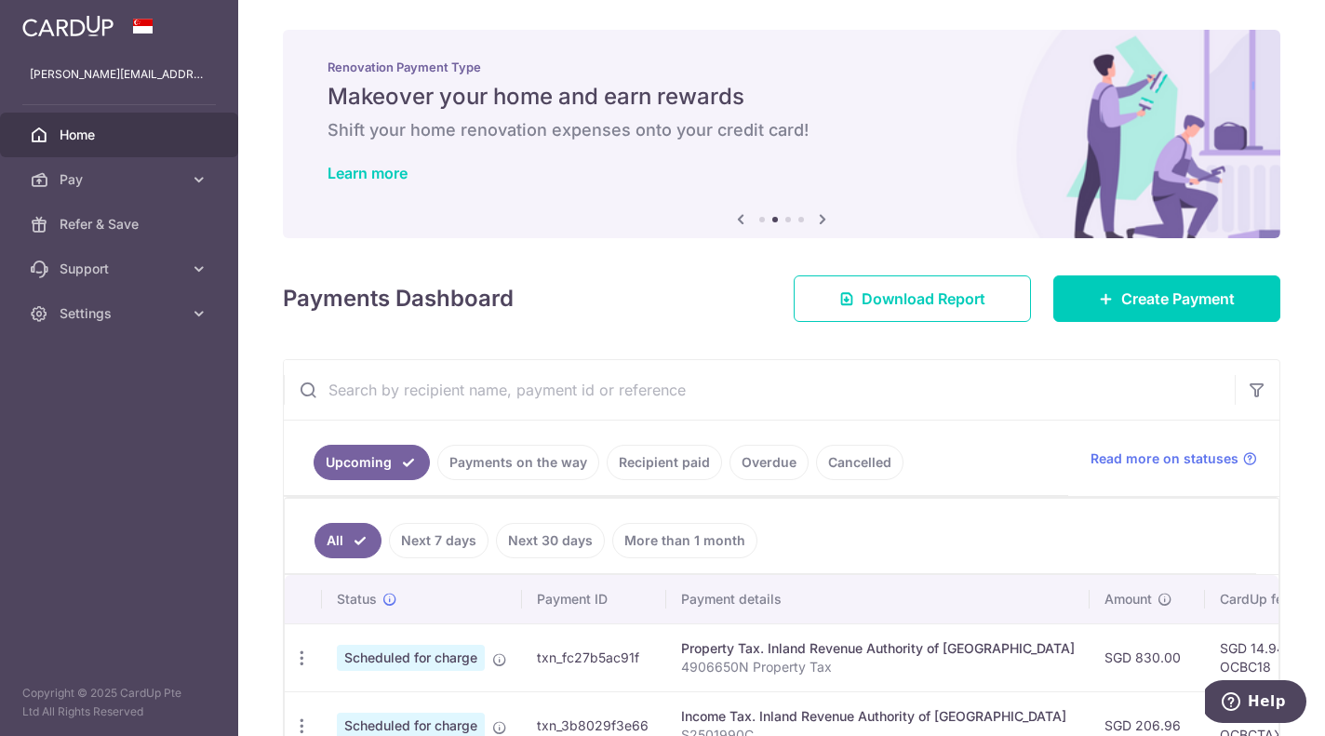
click at [74, 130] on span "Home" at bounding box center [121, 135] width 123 height 19
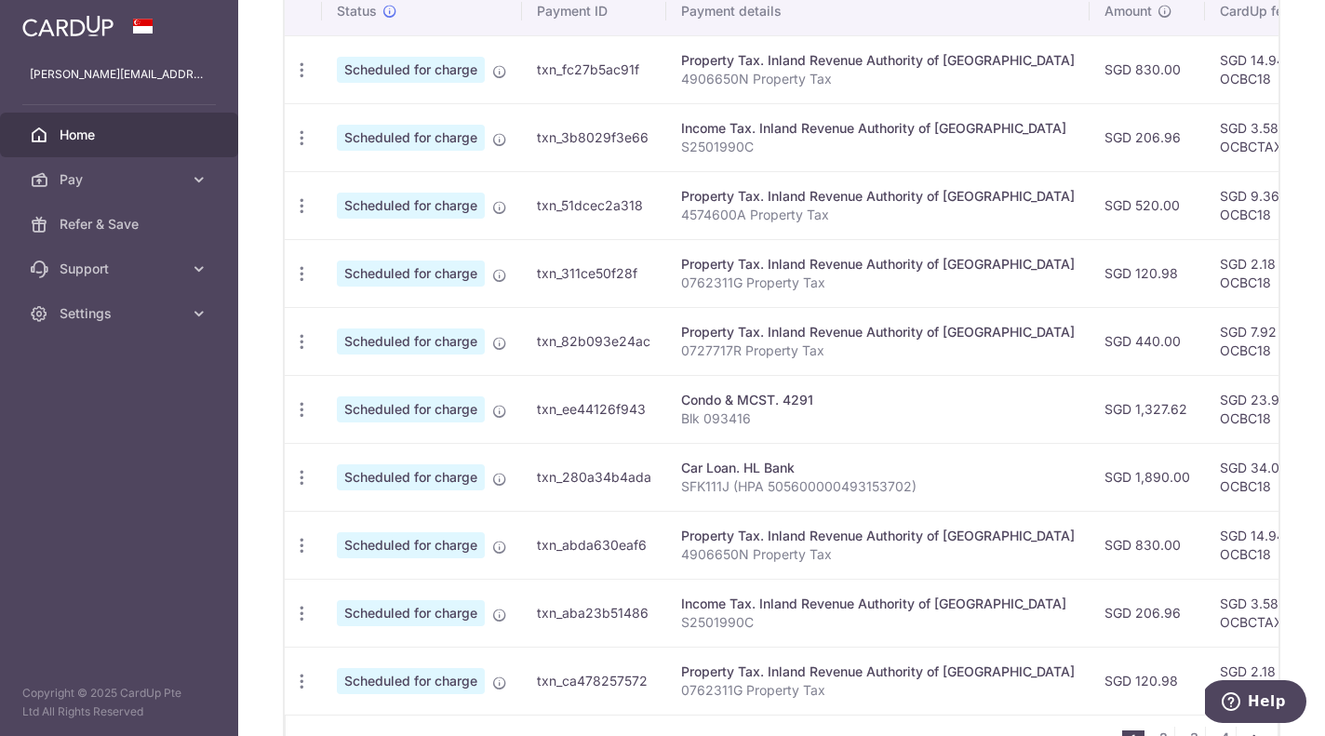
scroll to position [575, 0]
